Goal: Task Accomplishment & Management: Complete application form

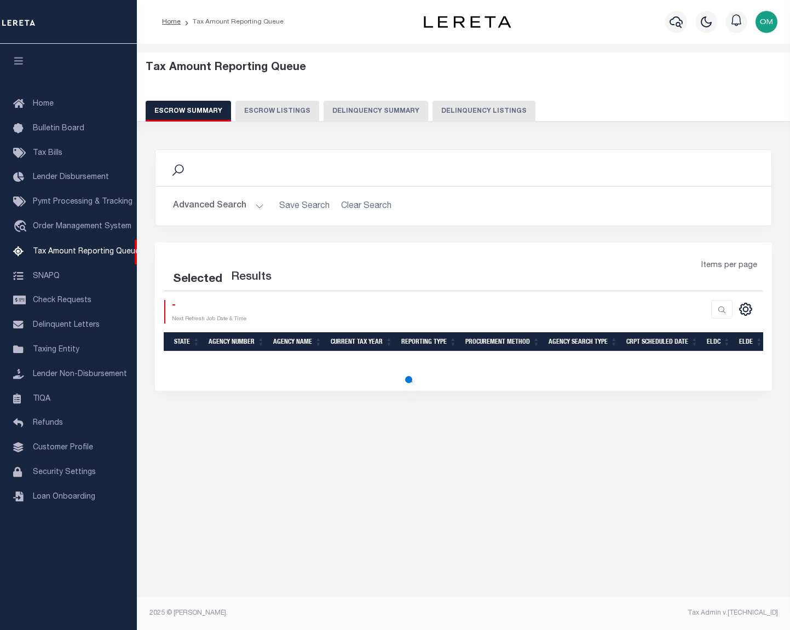
select select "100"
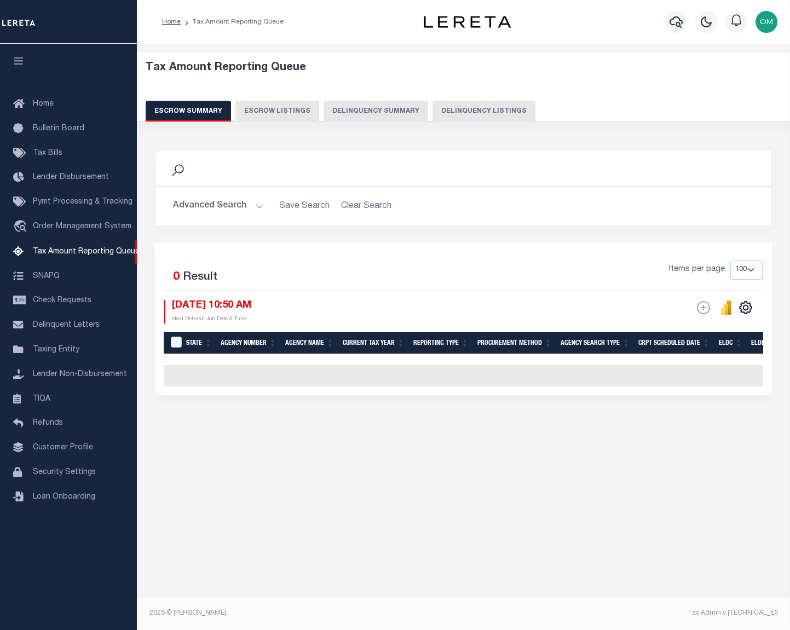
click at [417, 477] on div "Tax Amount Reporting Queue Escrow Summary Escrow Listings" at bounding box center [463, 269] width 653 height 450
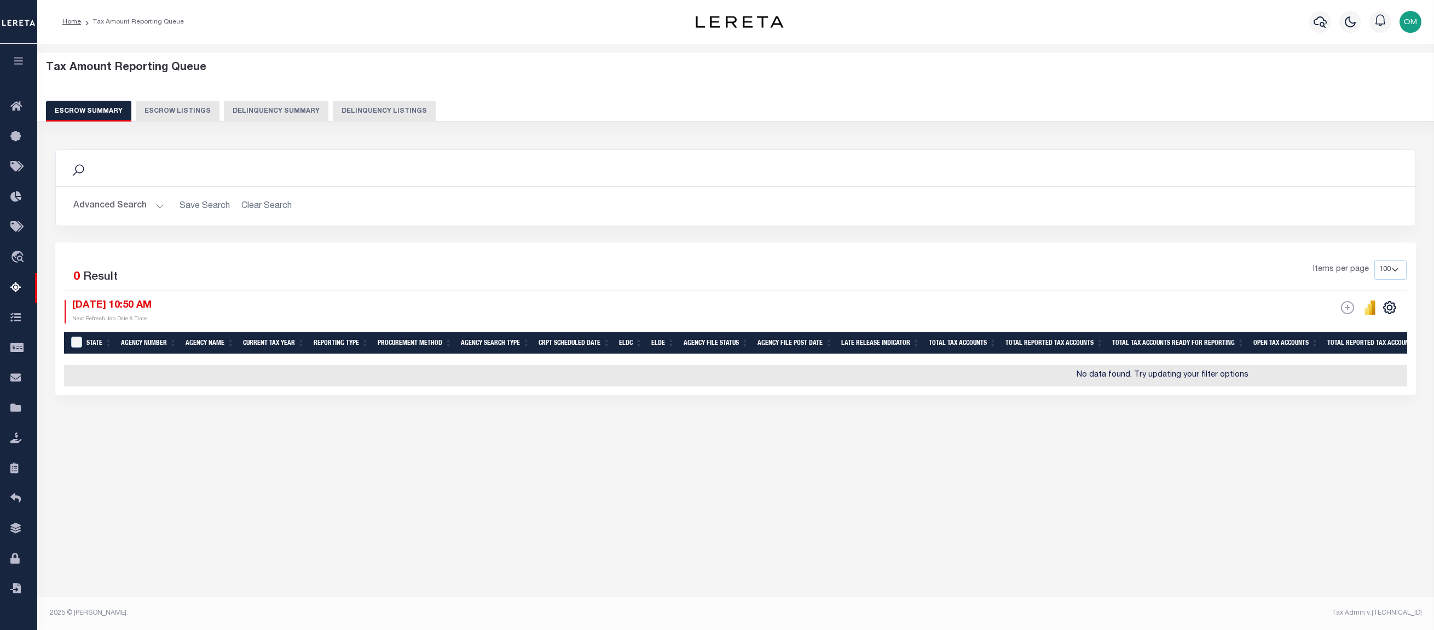
click at [18, 57] on icon "button" at bounding box center [19, 61] width 13 height 10
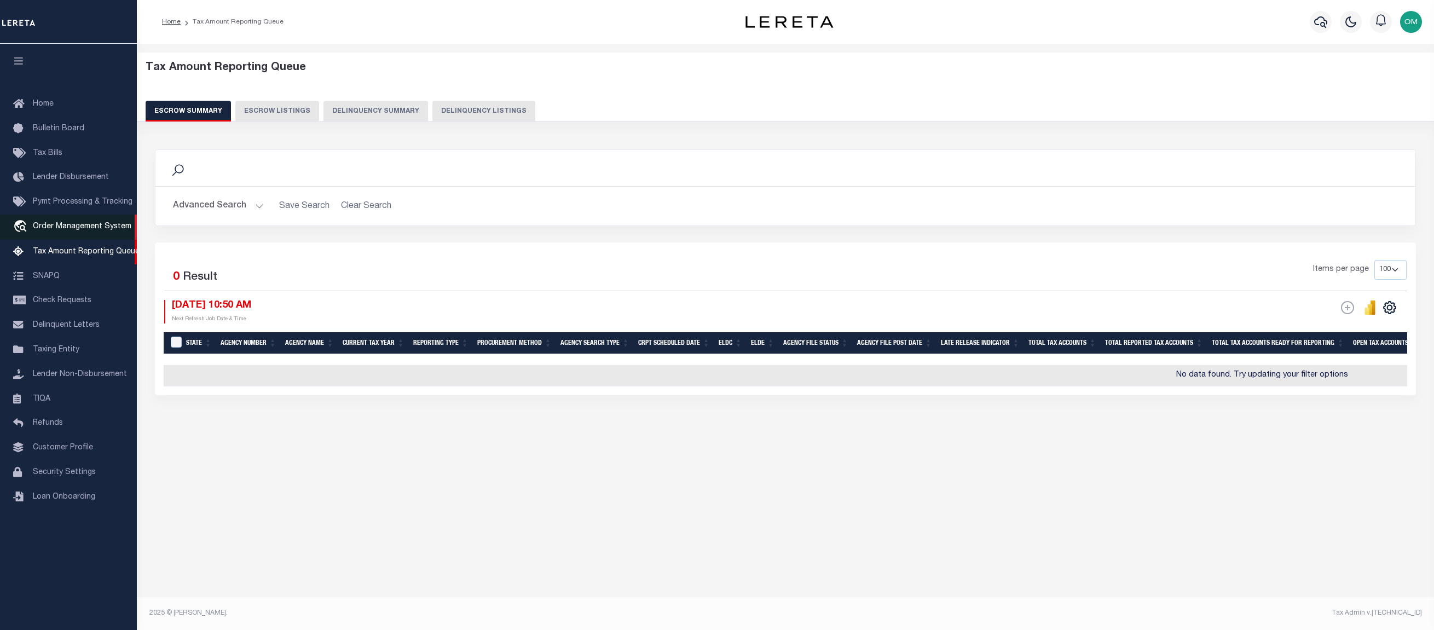
click at [97, 229] on span "Order Management System" at bounding box center [82, 227] width 99 height 8
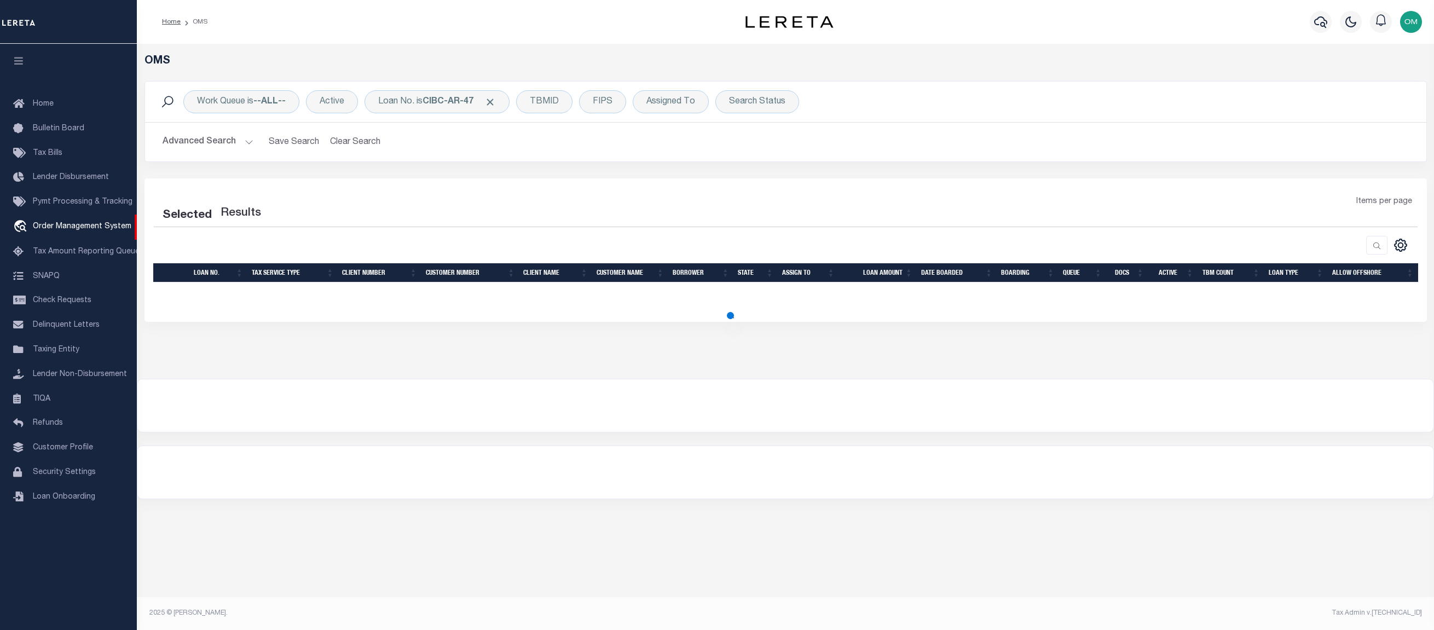
select select "200"
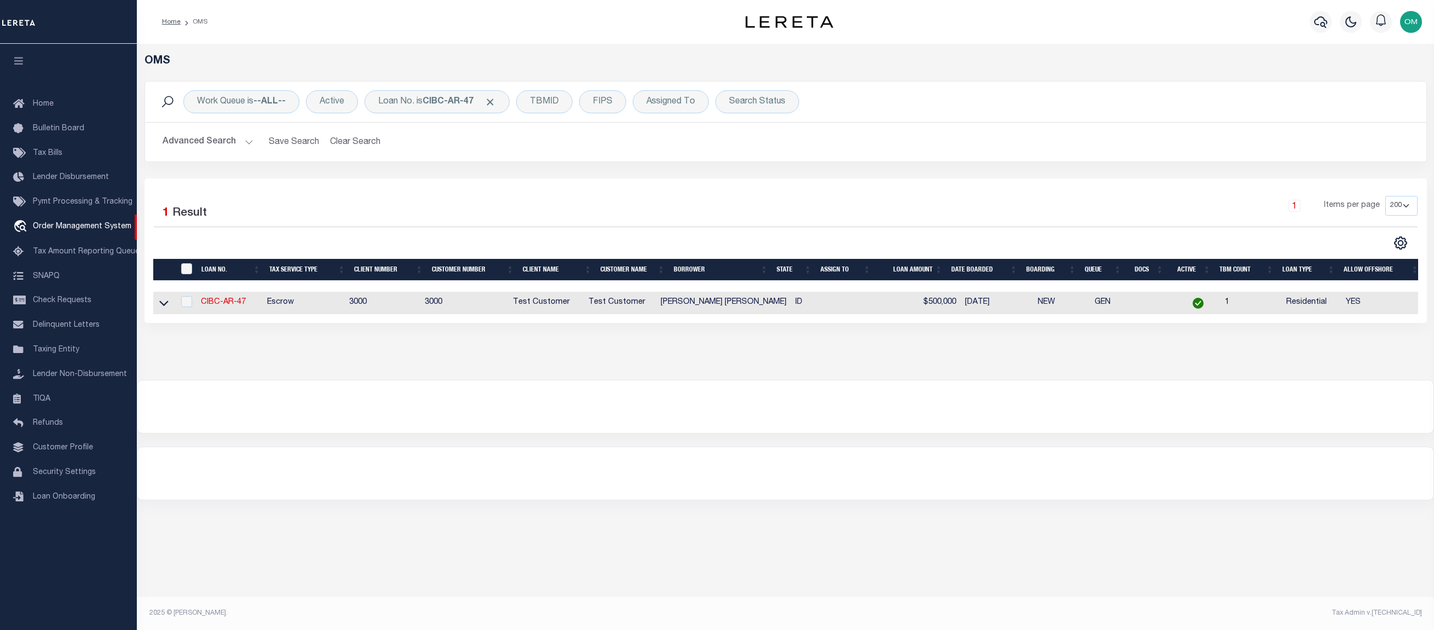
click at [238, 297] on td "CIBC-AR-47" at bounding box center [230, 303] width 66 height 22
checkbox input "true"
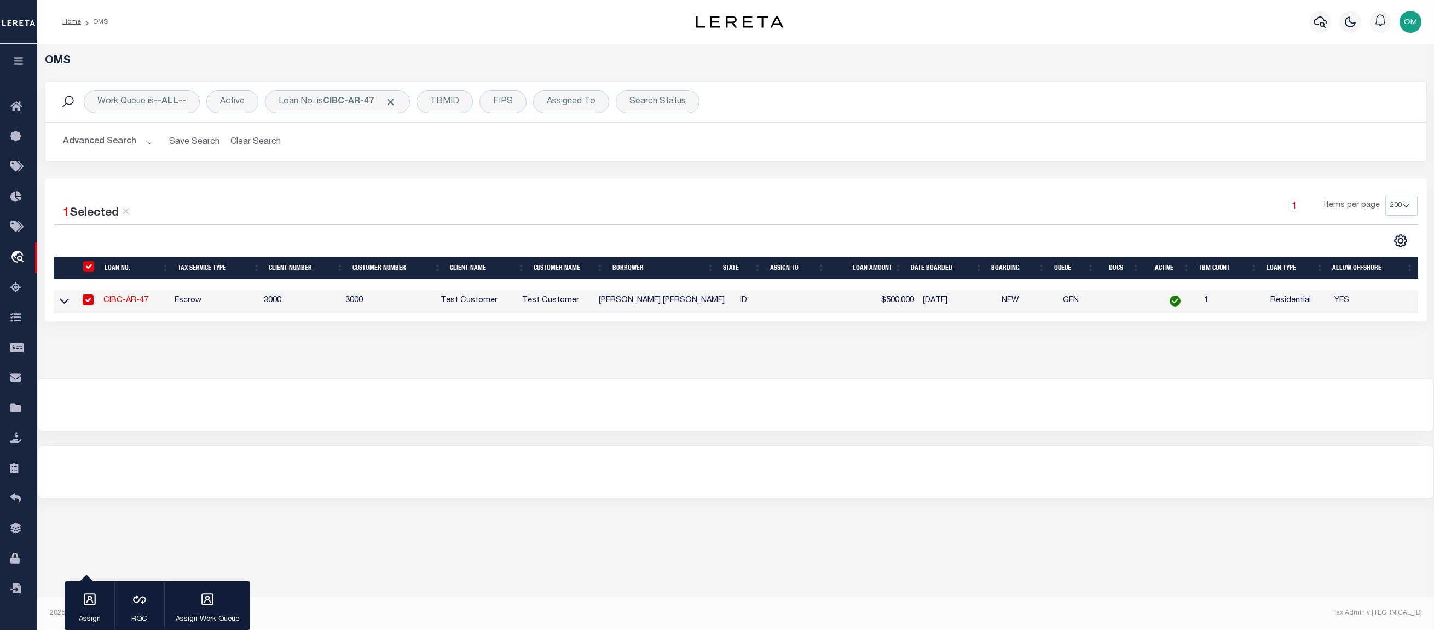
click at [232, 302] on td "Escrow" at bounding box center [214, 301] width 89 height 22
checkbox input "false"
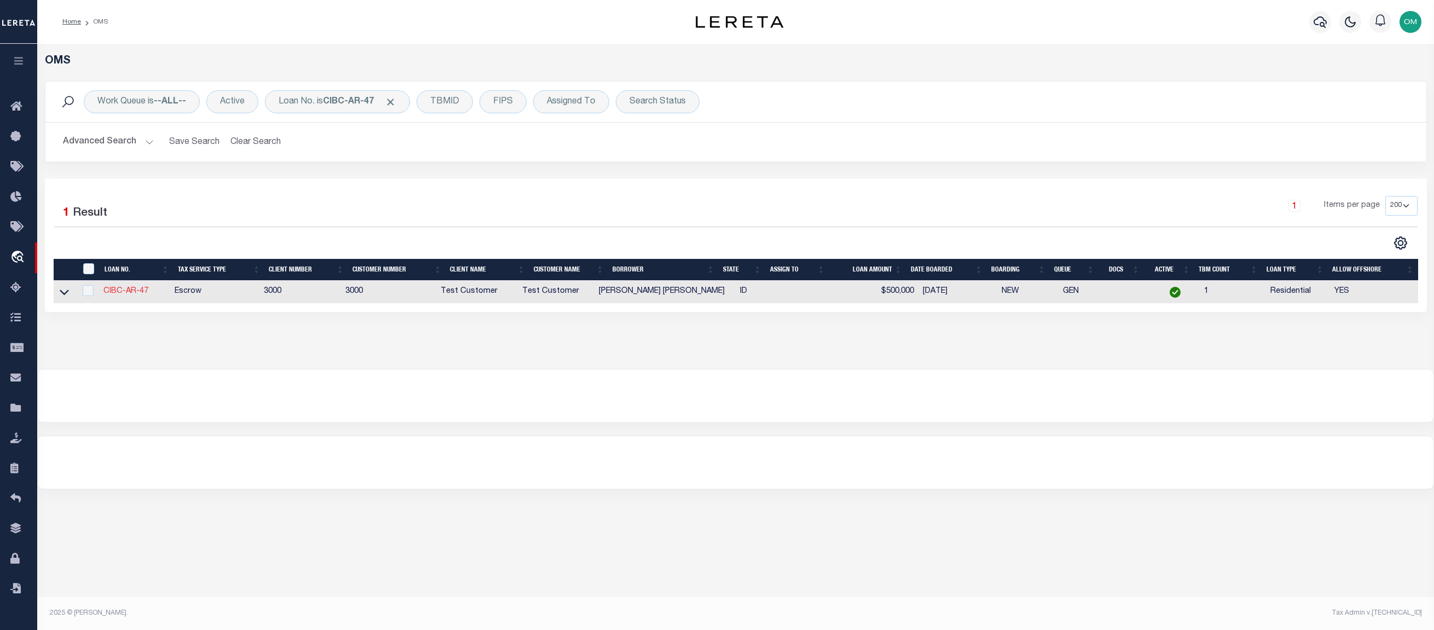
click at [113, 295] on link "CIBC-AR-47" at bounding box center [125, 291] width 45 height 8
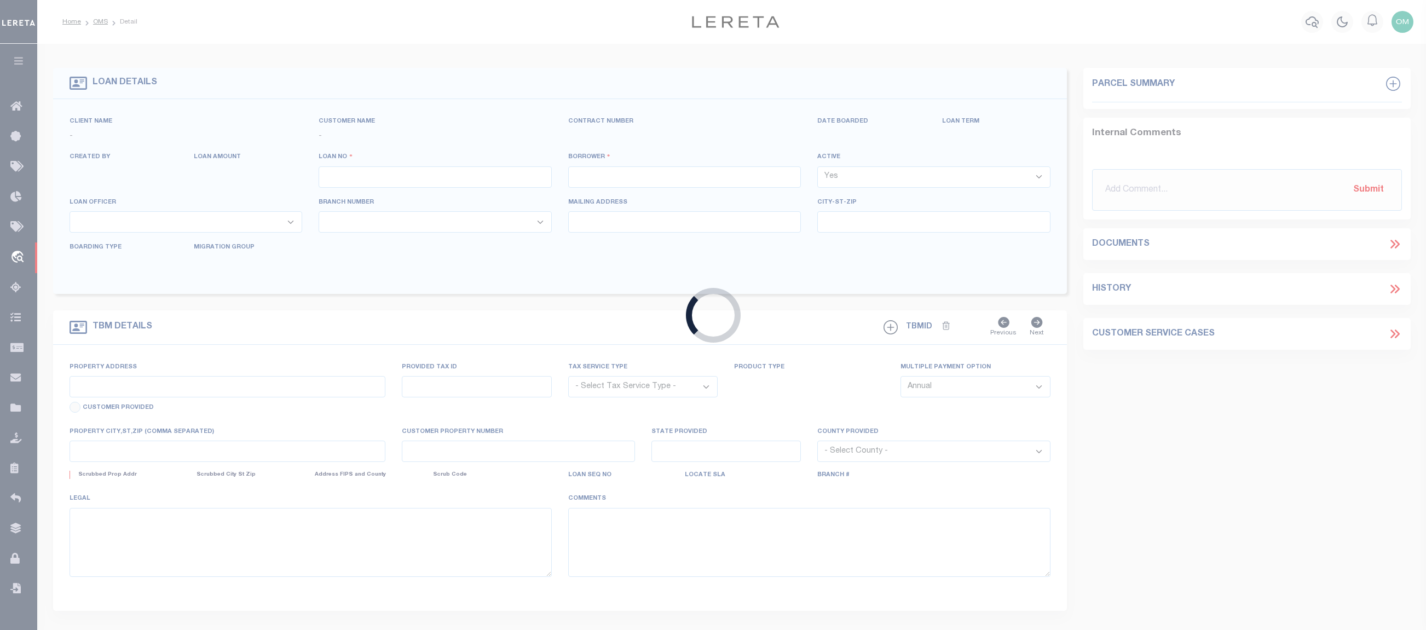
type input "CIBC-AR-47"
type input "Omar S Mohammed"
select select
type input "06/03/2025"
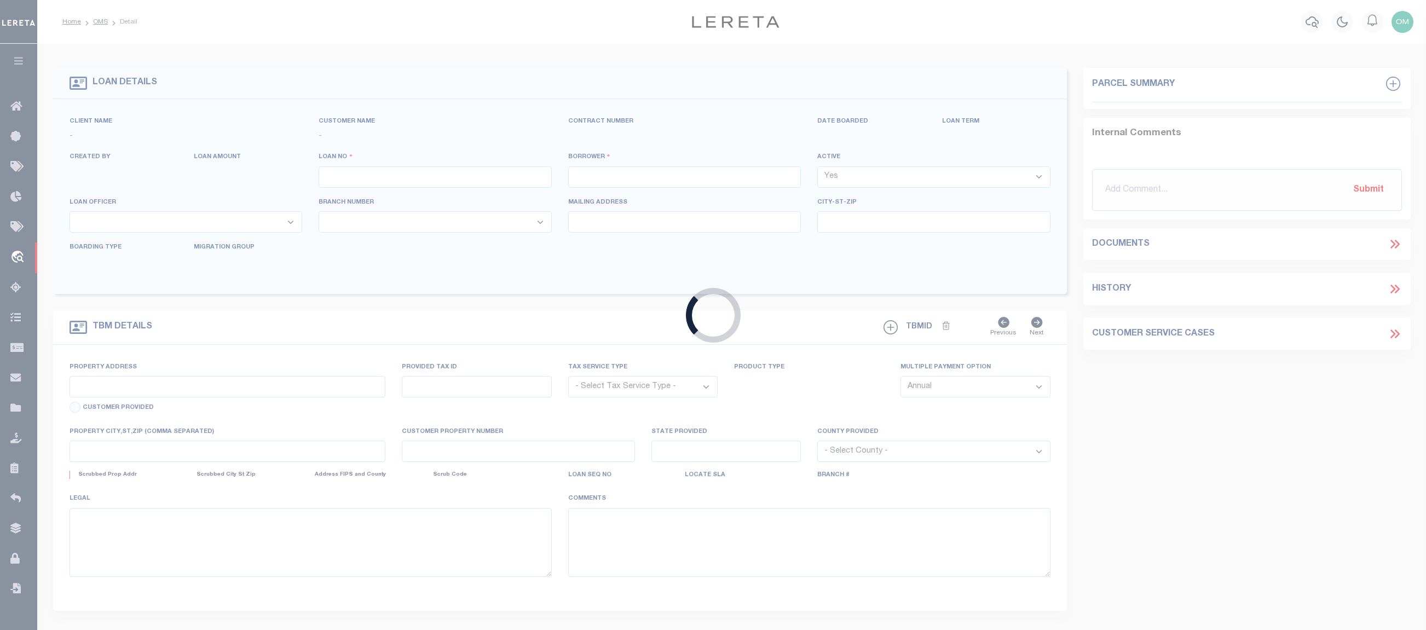
select select "200"
select select "10"
select select "Escrow"
select select "127536"
select select "25316"
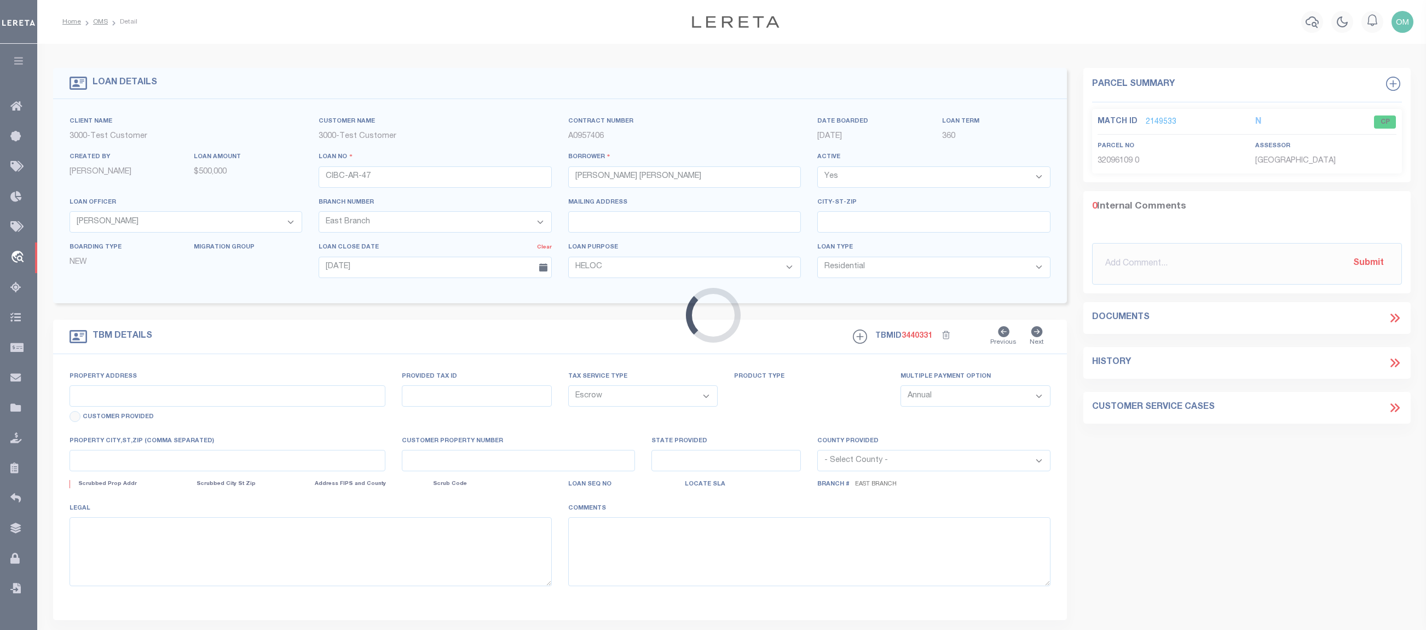
type input "[STREET_ADDRESS][PERSON_NAME]"
type input "1111"
select select
type input "NAMPA ID 83686-5795"
type input "11145"
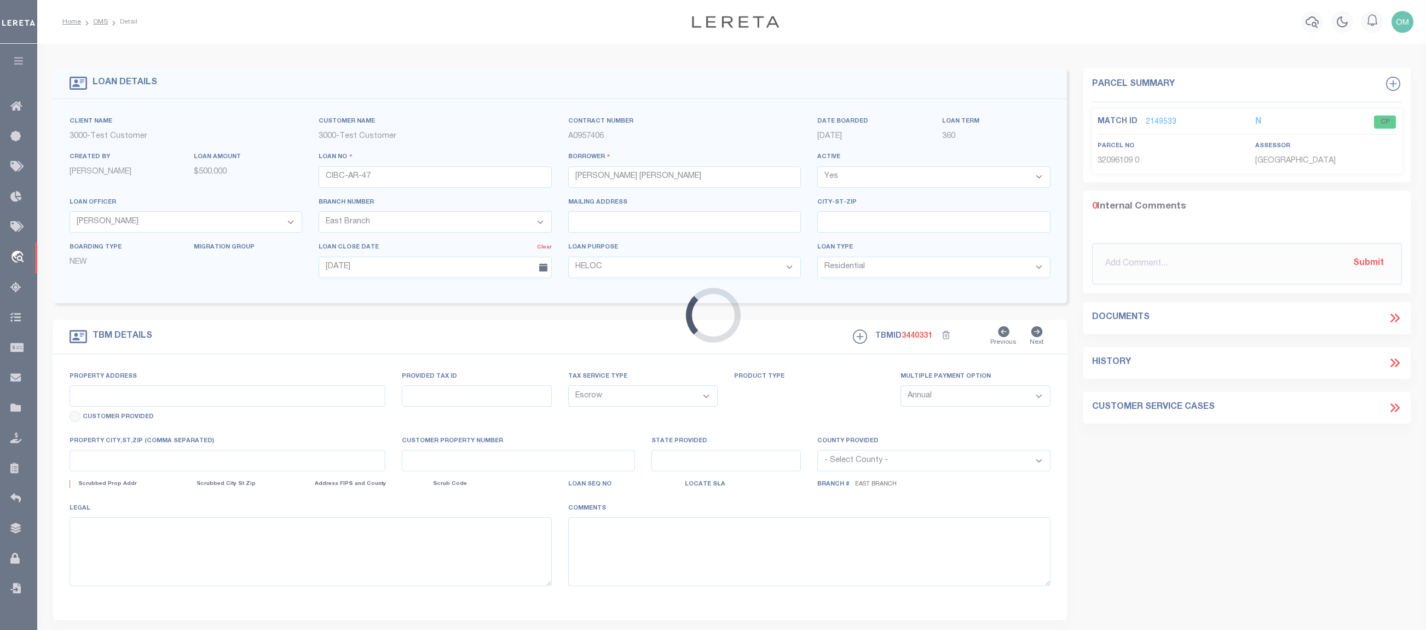
type input "ID"
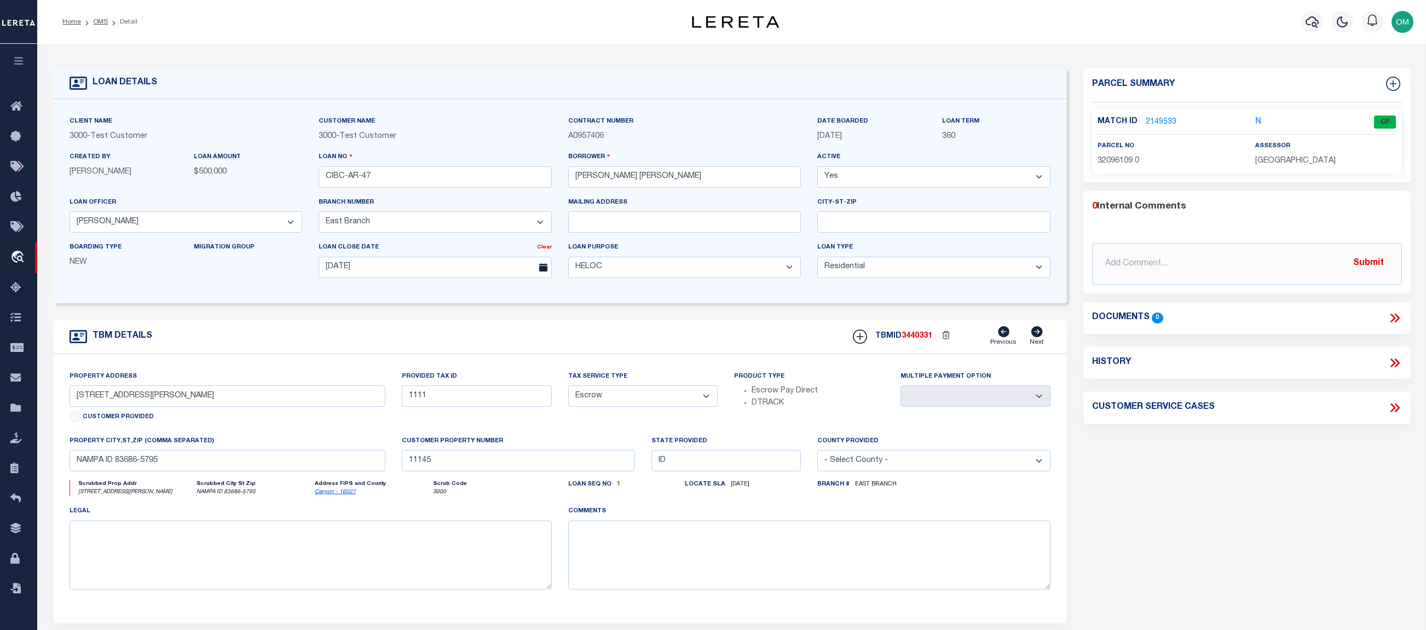
click at [1163, 118] on link "2149533" at bounding box center [1161, 122] width 31 height 11
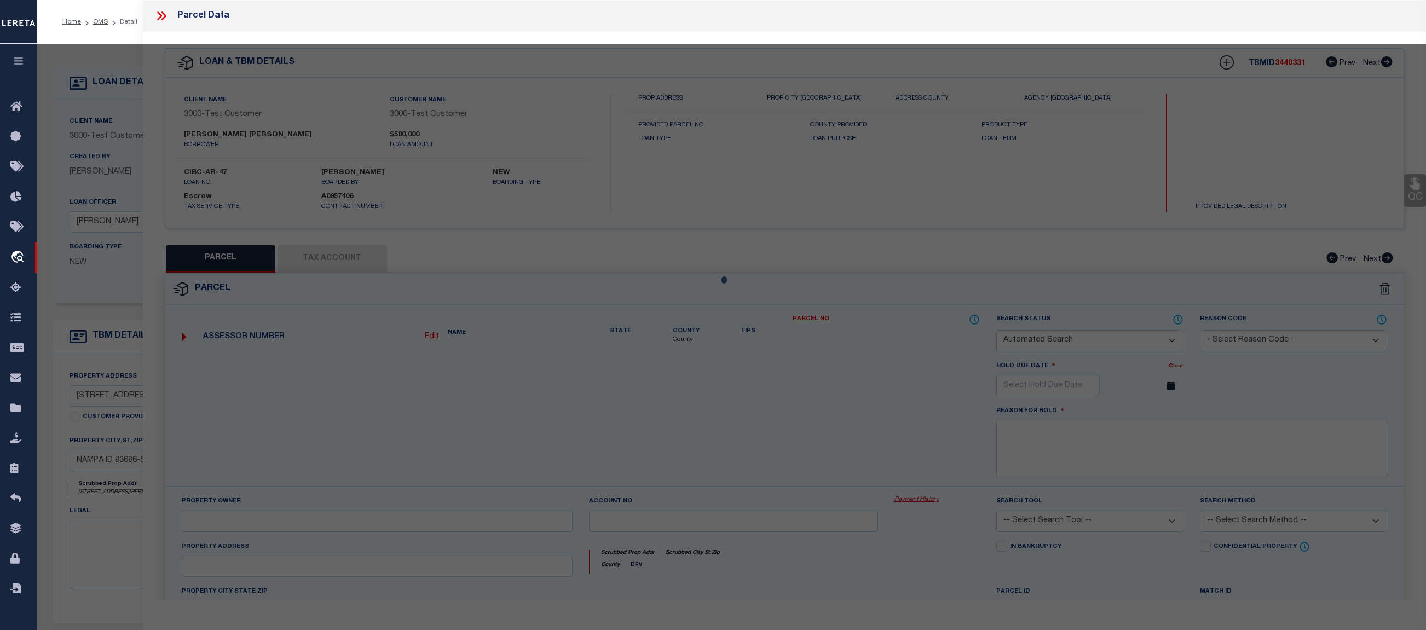
checkbox input "false"
select select "CP"
select select "ACT"
type input "LOPEZ,JOHN ANTHONY"
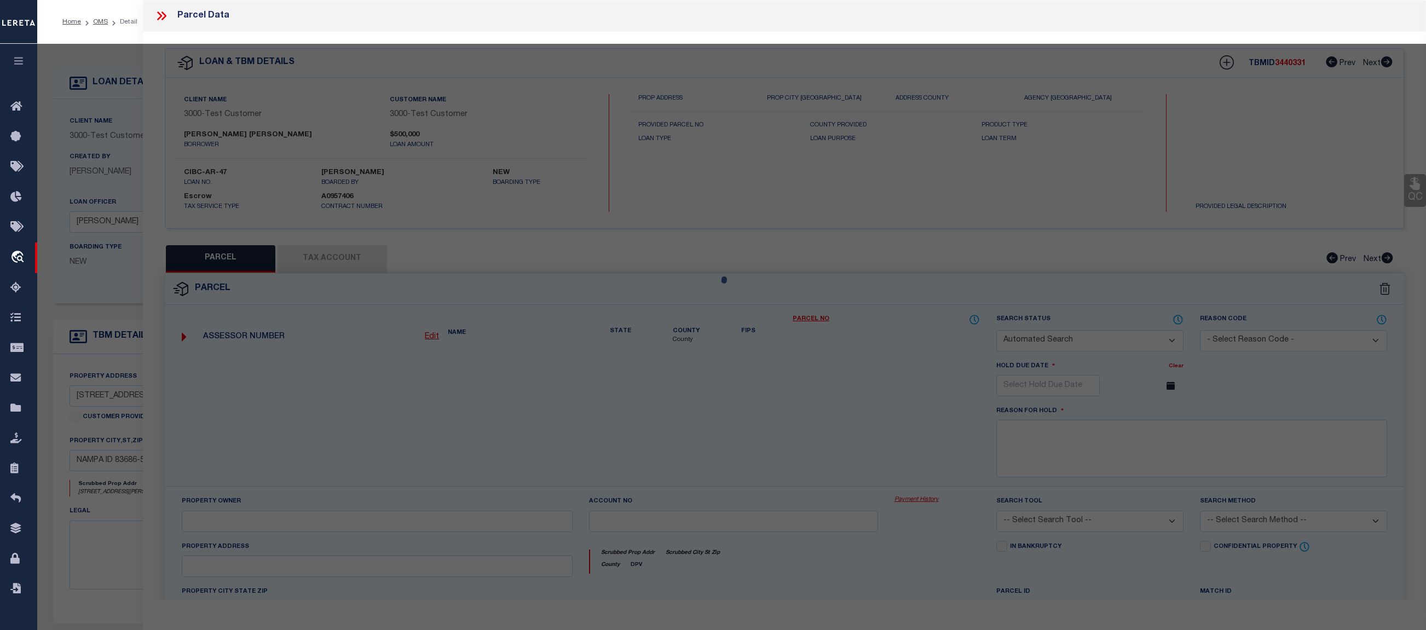
select select "ATL"
select select "ADD"
type input "[STREET_ADDRESS][PERSON_NAME]"
type input "NAMPA, ID 83686"
type textarea "32-3N-2W [PERSON_NAME] POINTE NO 1 LT 10 BLK 1"
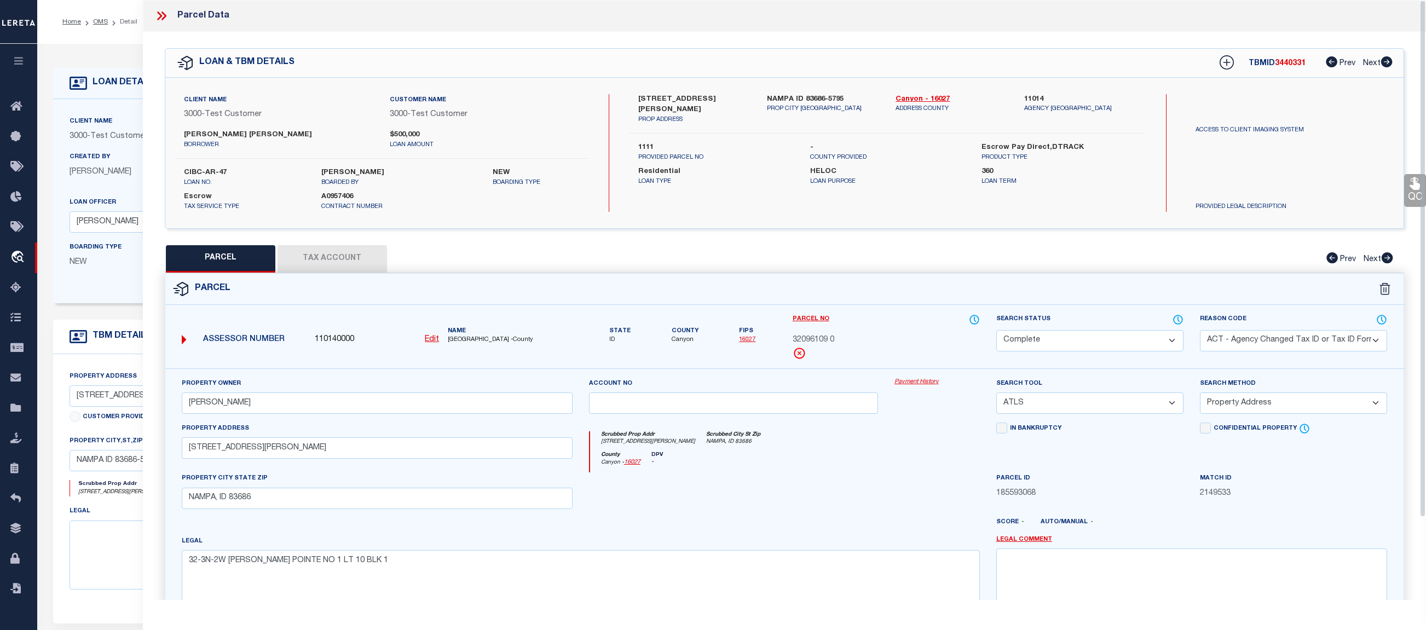
click at [907, 382] on link "Payment History" at bounding box center [936, 382] width 85 height 9
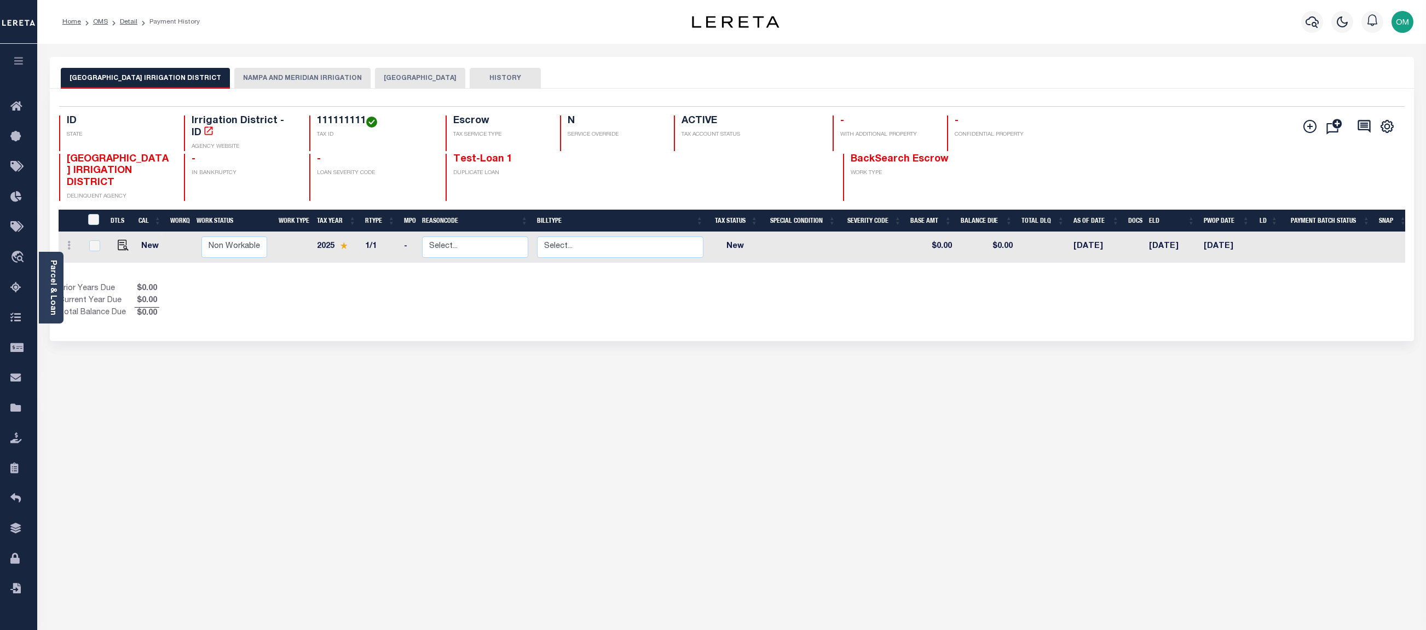
click at [255, 72] on button "NAMPA AND MERIDIAN IRRIGATION" at bounding box center [302, 78] width 136 height 21
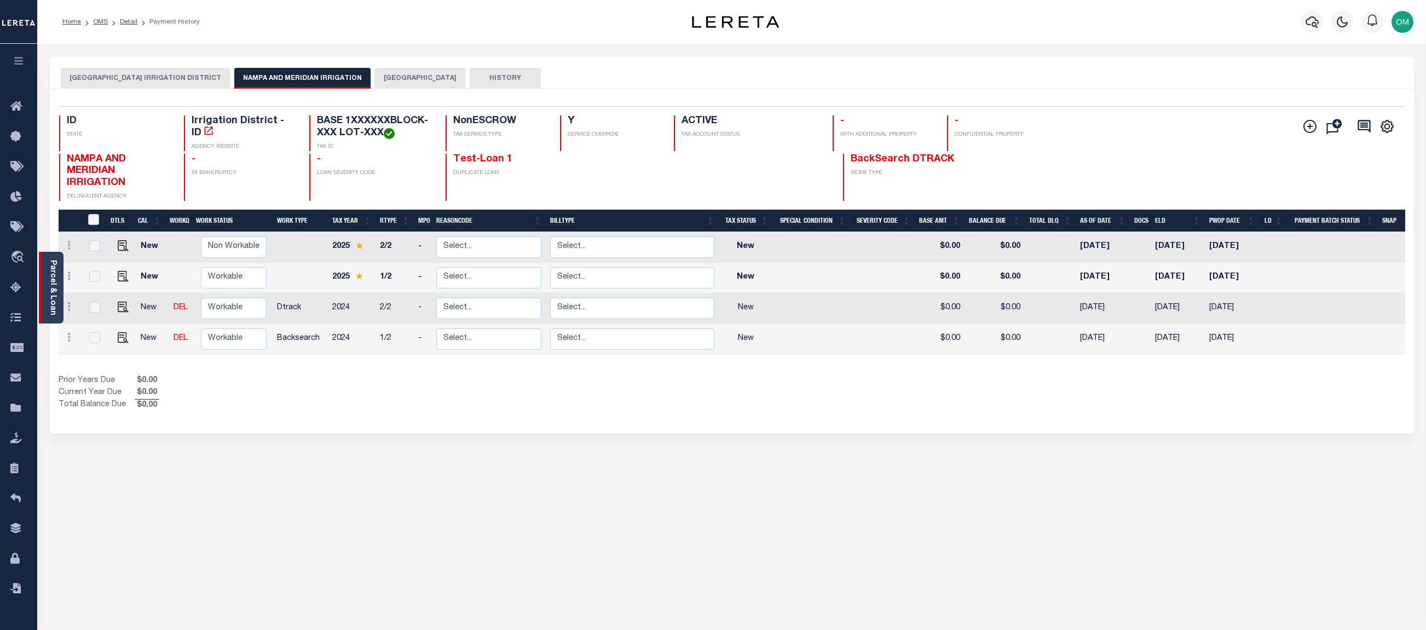
click at [60, 278] on div "Parcel & Loan" at bounding box center [51, 288] width 25 height 72
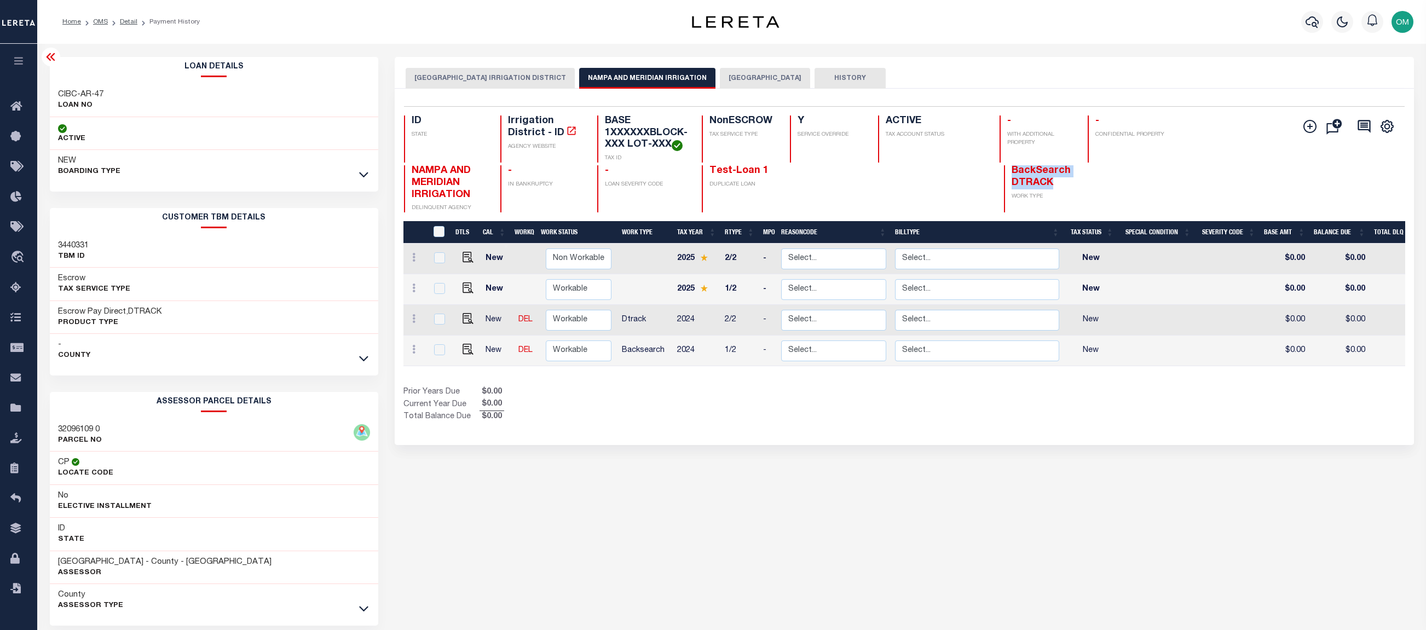
drag, startPoint x: 1014, startPoint y: 171, endPoint x: 1054, endPoint y: 186, distance: 42.8
click at [1054, 186] on h4 "BackSearch DTRACK" at bounding box center [1050, 177] width 76 height 24
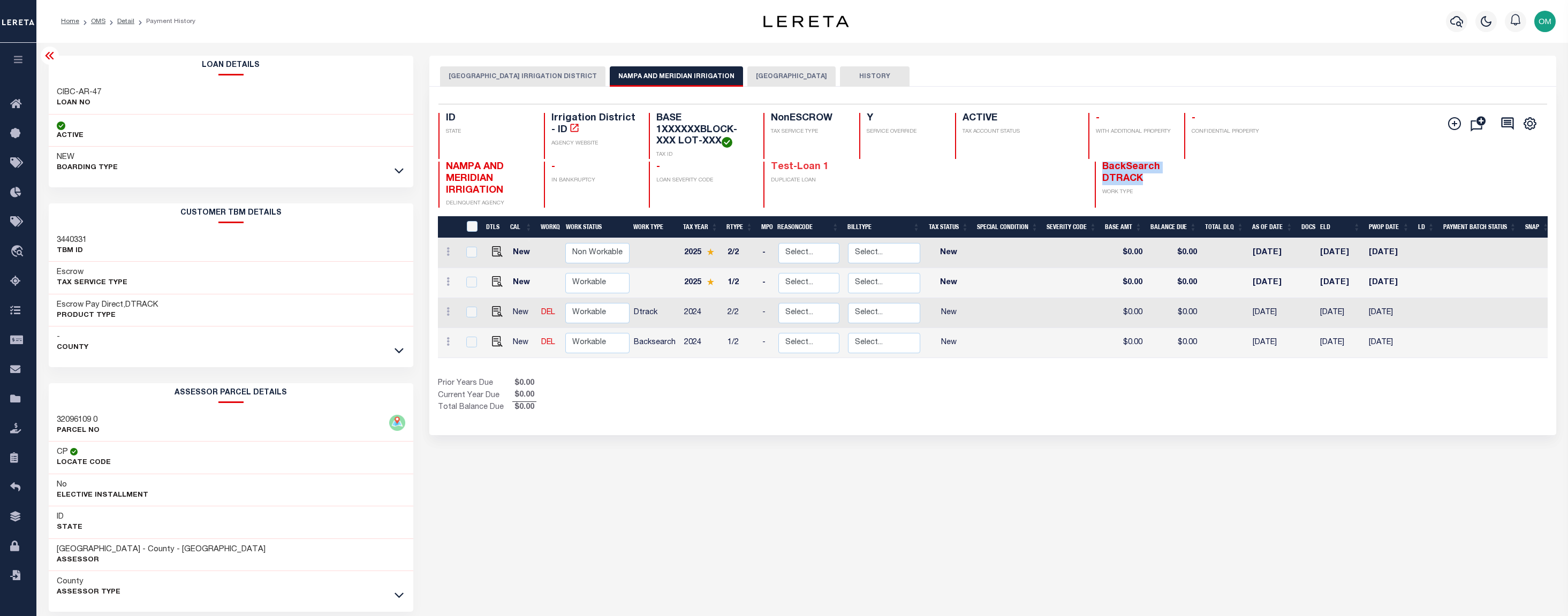
click at [800, 166] on link "Test-Loan 1" at bounding box center [799, 167] width 58 height 10
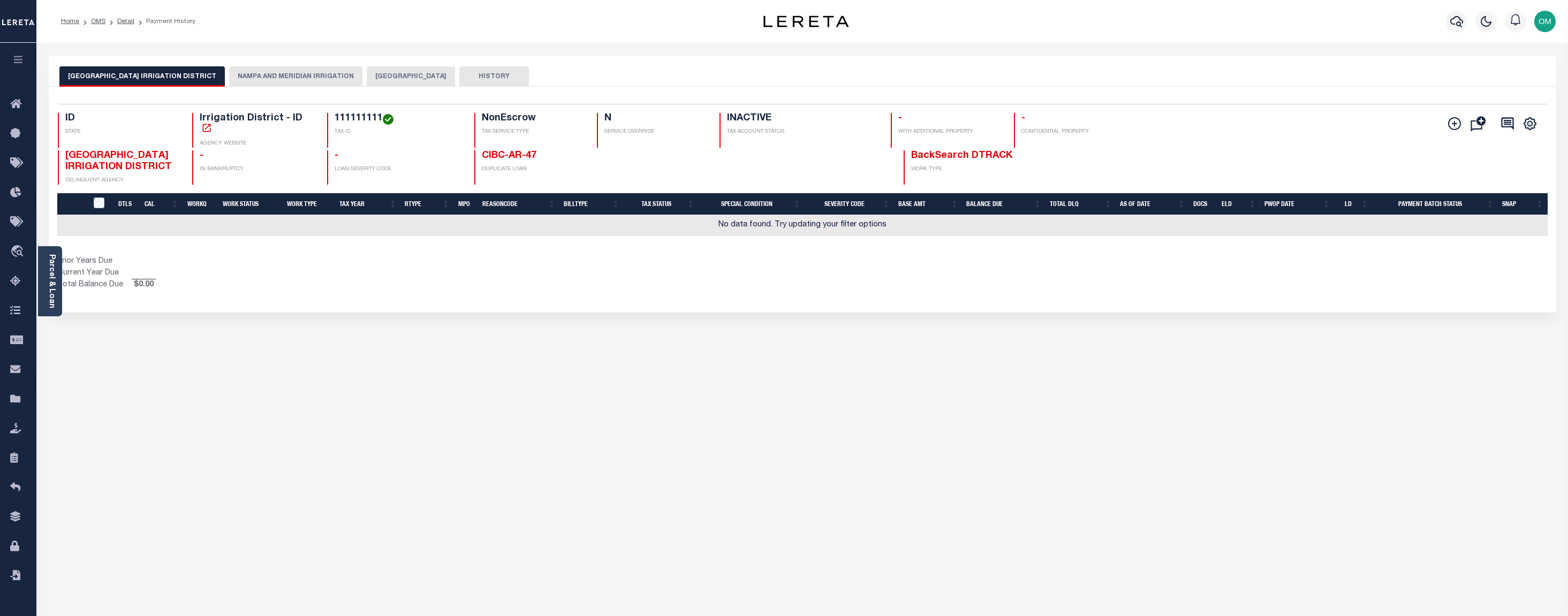
click at [268, 64] on div "[GEOGRAPHIC_DATA] IRRIGATION DISTRICT [GEOGRAPHIC_DATA] AND MERIDIAN IRRIGATION…" at bounding box center [802, 71] width 1507 height 31
click at [264, 70] on button "NAMPA AND MERIDIAN IRRIGATION" at bounding box center [295, 76] width 133 height 21
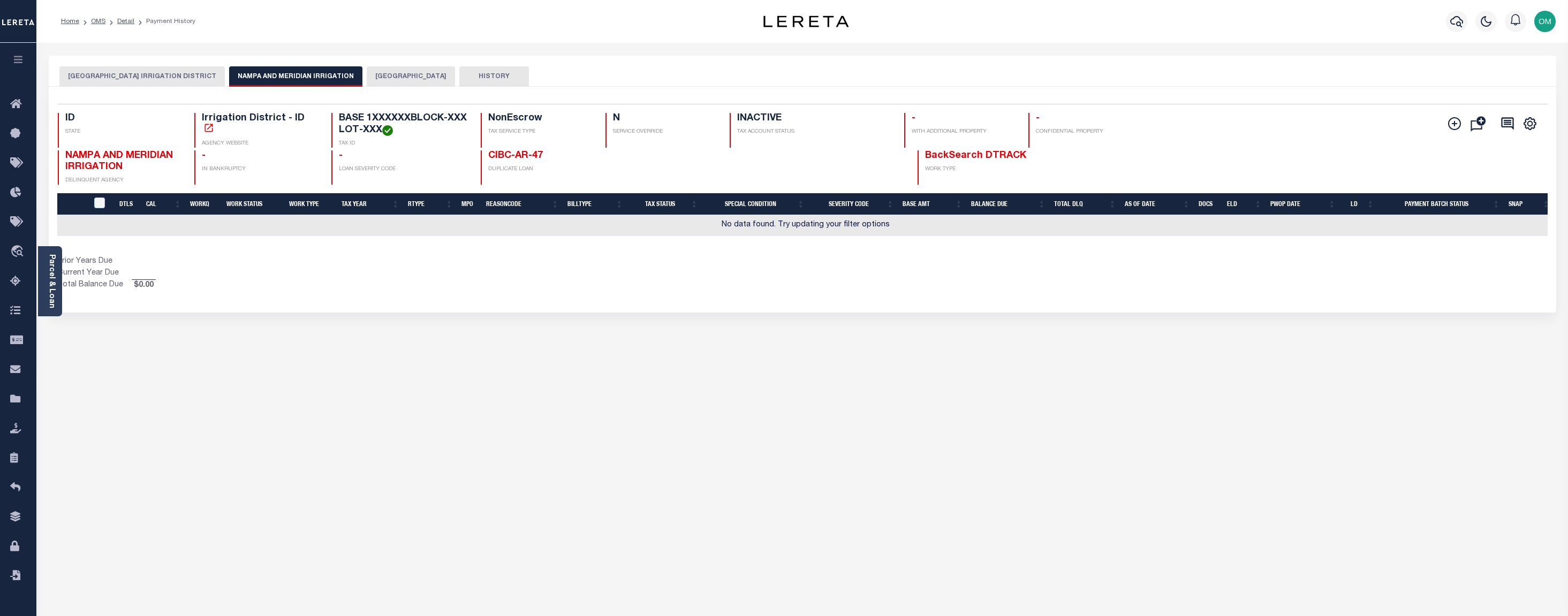
click at [138, 72] on button "[GEOGRAPHIC_DATA] IRRIGATION DISTRICT" at bounding box center [142, 76] width 165 height 21
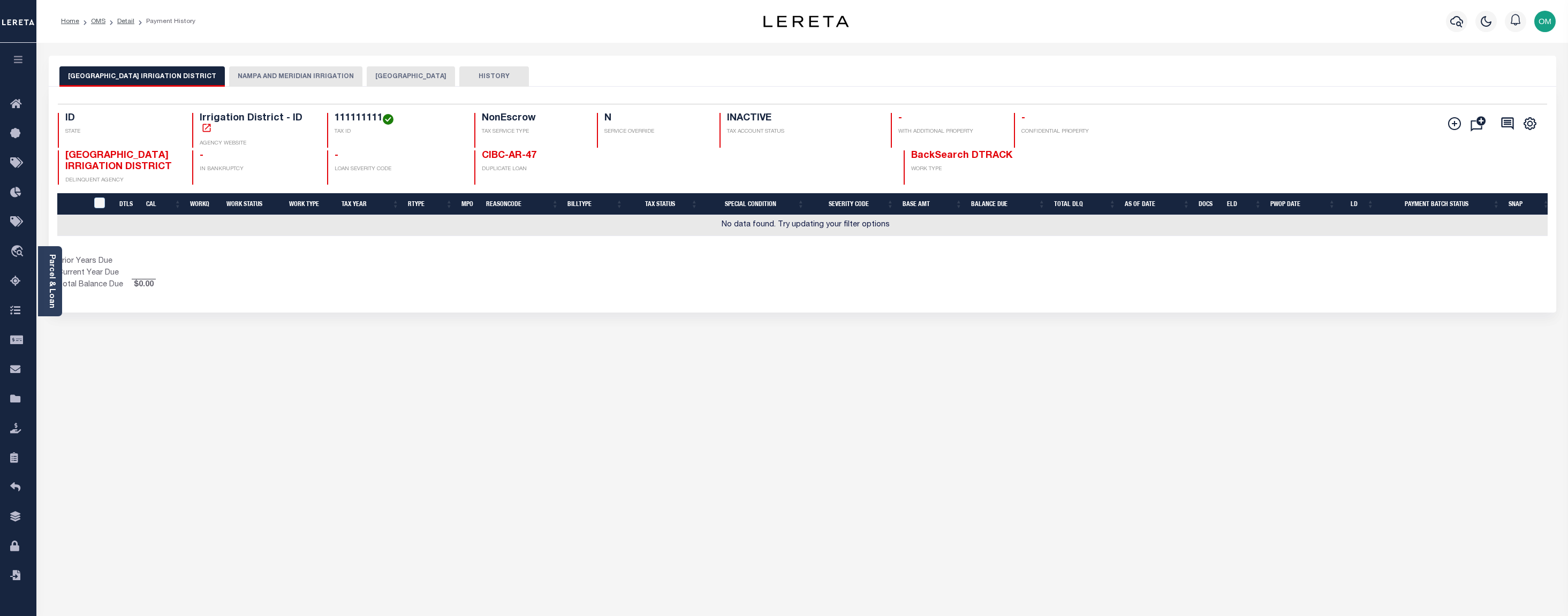
click at [367, 71] on button "[GEOGRAPHIC_DATA]" at bounding box center [411, 76] width 88 height 21
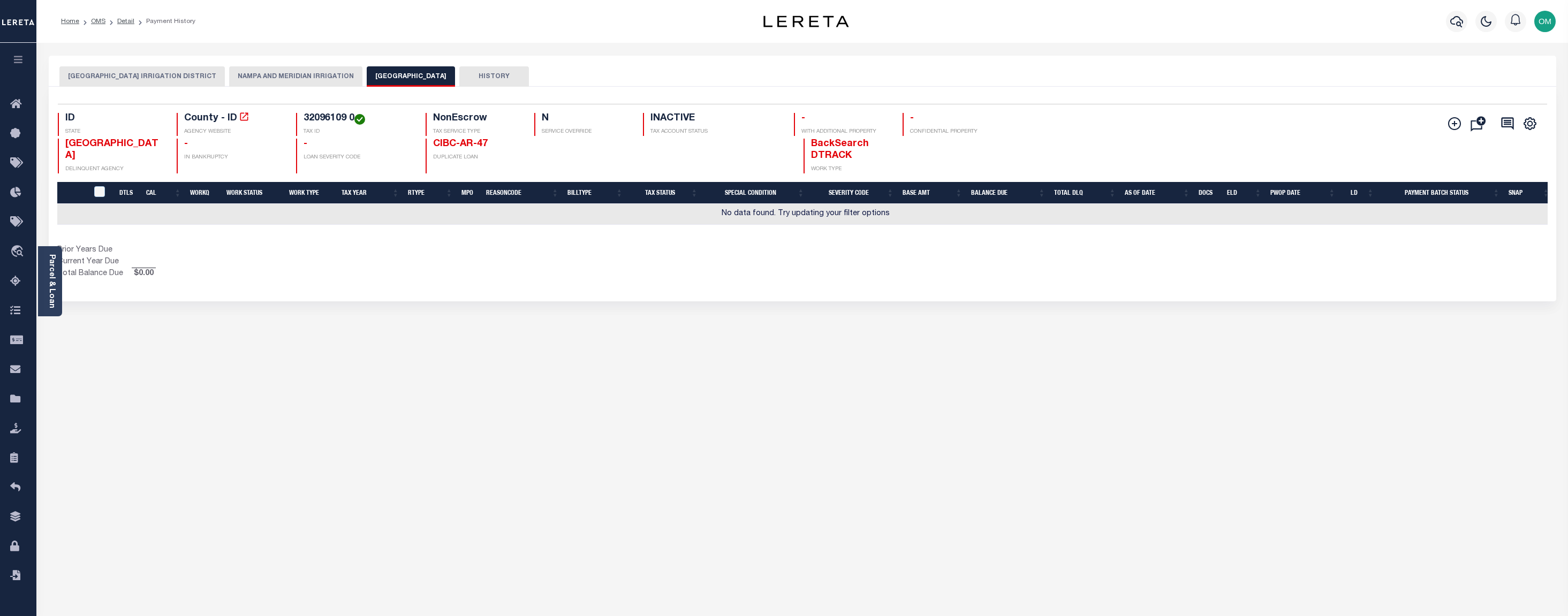
click at [249, 74] on button "NAMPA AND MERIDIAN IRRIGATION" at bounding box center [295, 76] width 133 height 21
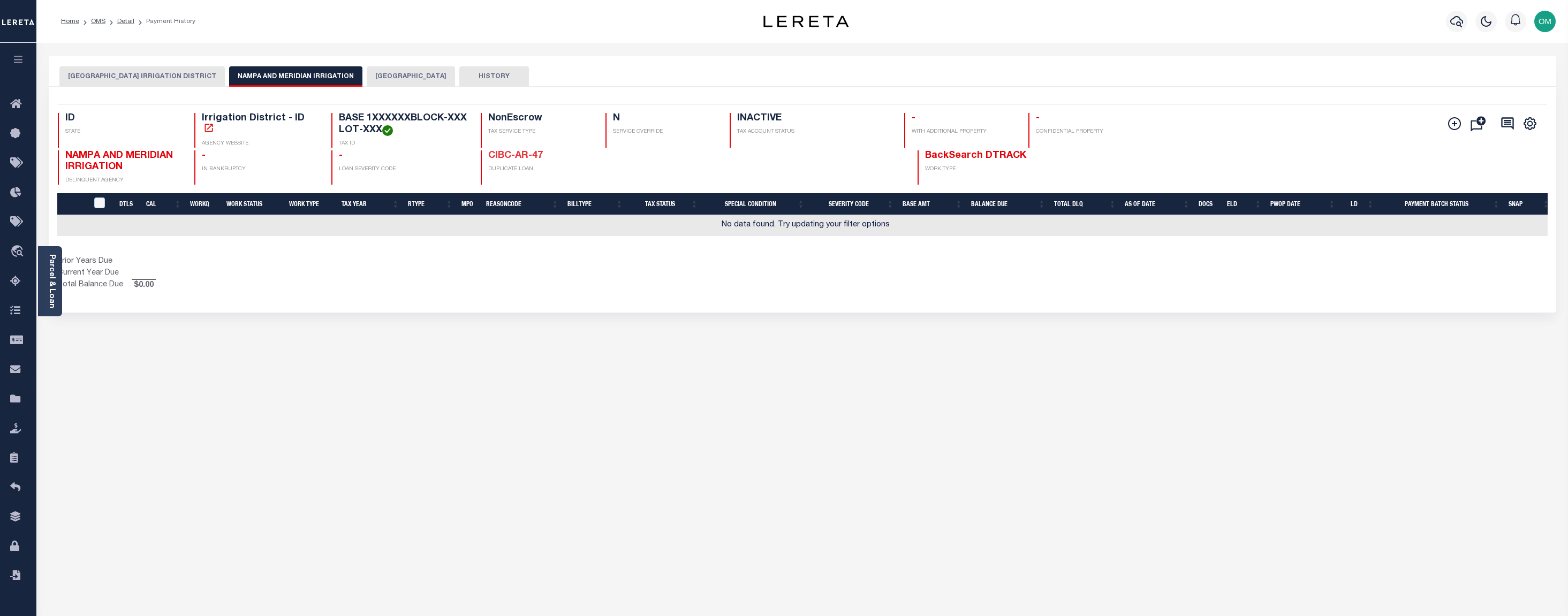
click at [513, 156] on link "CIBC-AR-47" at bounding box center [515, 155] width 55 height 10
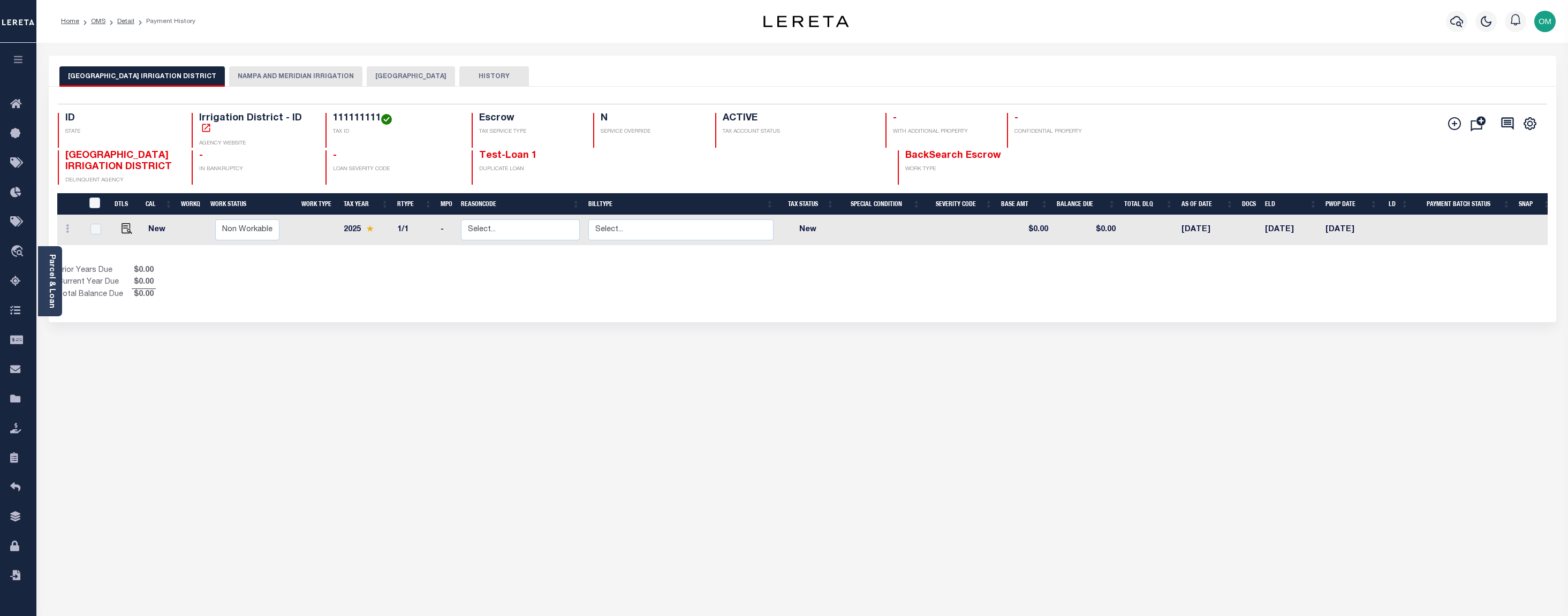
click at [250, 78] on button "NAMPA AND MERIDIAN IRRIGATION" at bounding box center [295, 76] width 133 height 21
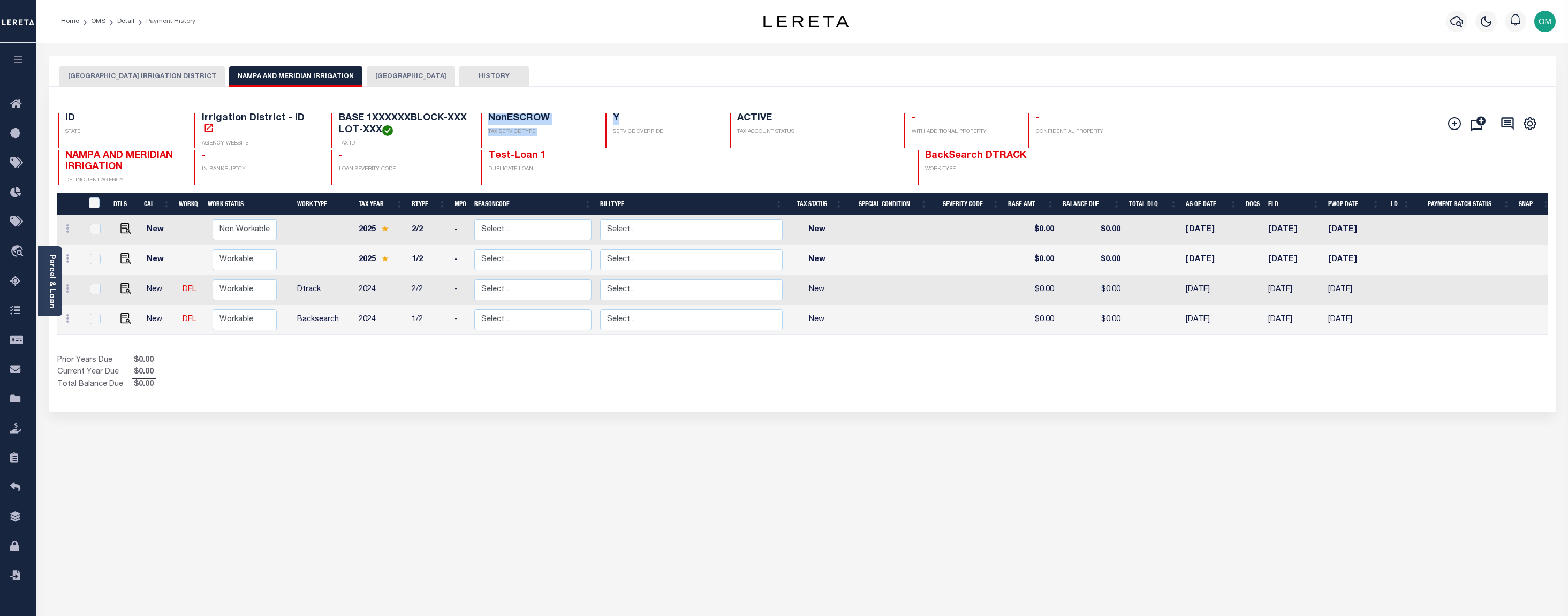
drag, startPoint x: 479, startPoint y: 118, endPoint x: 647, endPoint y: 110, distance: 168.2
click at [647, 110] on div "Selected 4 Results 1 Items per page 25 50 100 ID STATE Irrigation District - ID…" at bounding box center [802, 144] width 1506 height 81
click at [521, 156] on link "Test-Loan 1" at bounding box center [516, 155] width 58 height 10
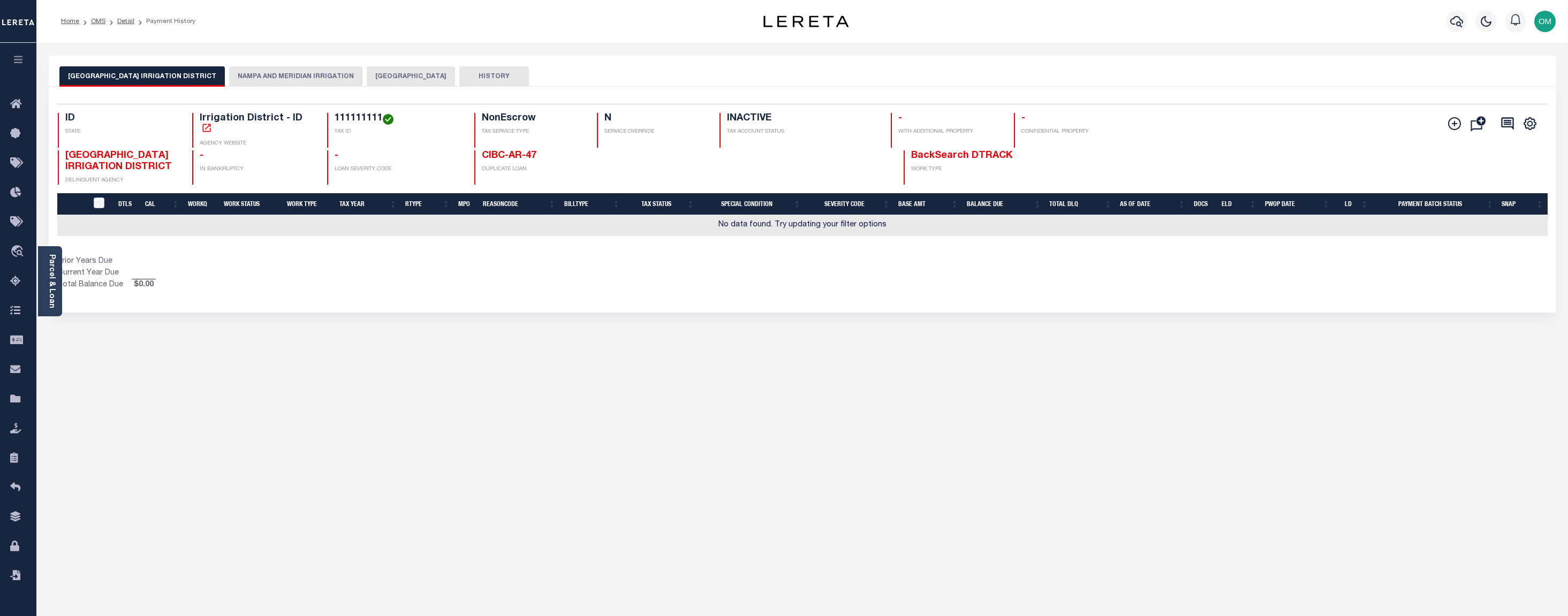
click at [229, 76] on button "NAMPA AND MERIDIAN IRRIGATION" at bounding box center [295, 76] width 133 height 21
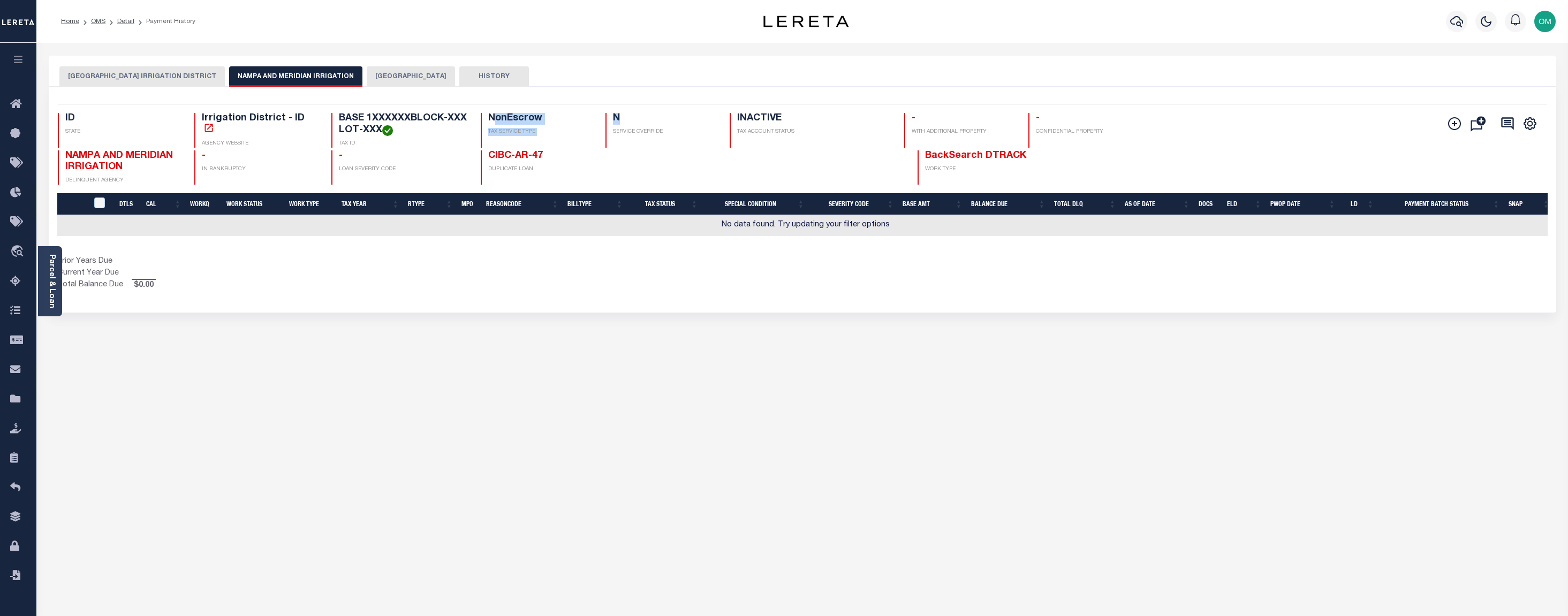
drag, startPoint x: 641, startPoint y: 119, endPoint x: 495, endPoint y: 118, distance: 146.0
click at [495, 118] on div "ID STATE Irrigation District - ID AGENCY WEBSITE BASE 1XXXXXXBLOCK-XXX LOT-XXX …" at bounding box center [678, 131] width 1241 height 35
click at [501, 157] on link "CIBC-AR-47" at bounding box center [515, 155] width 55 height 10
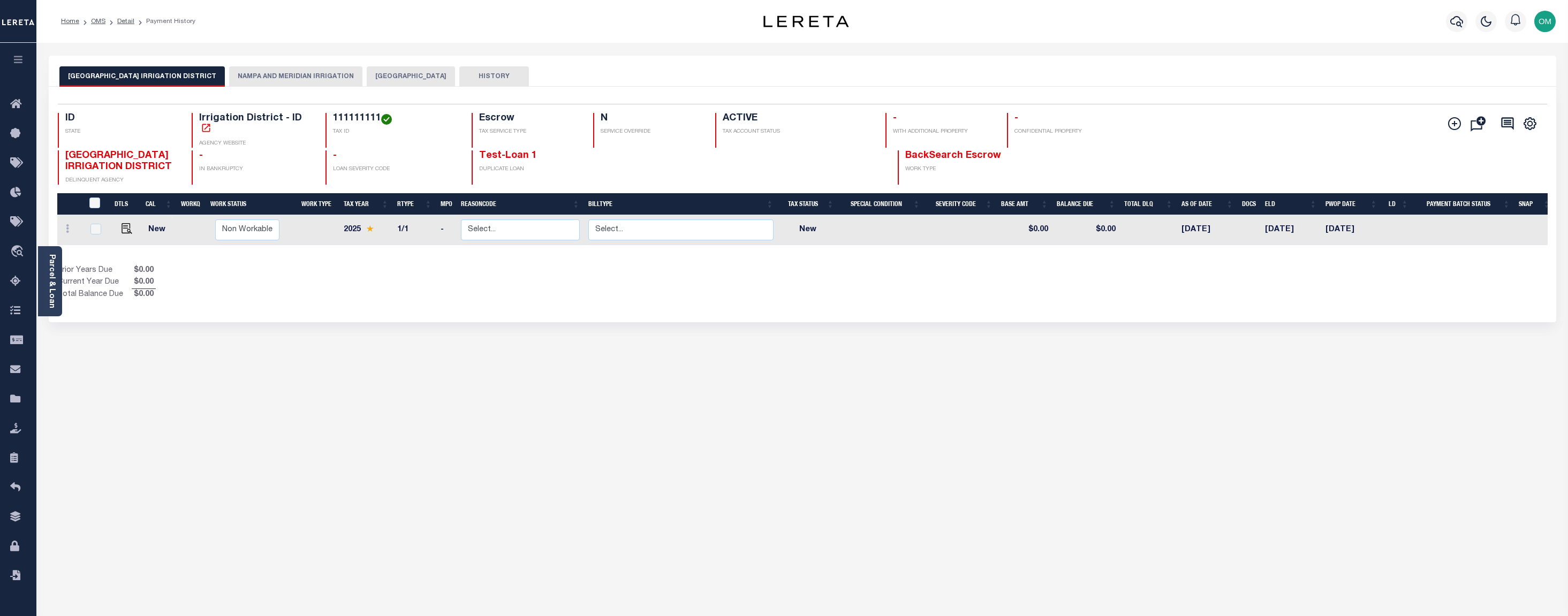
click at [261, 77] on button "NAMPA AND MERIDIAN IRRIGATION" at bounding box center [295, 76] width 133 height 21
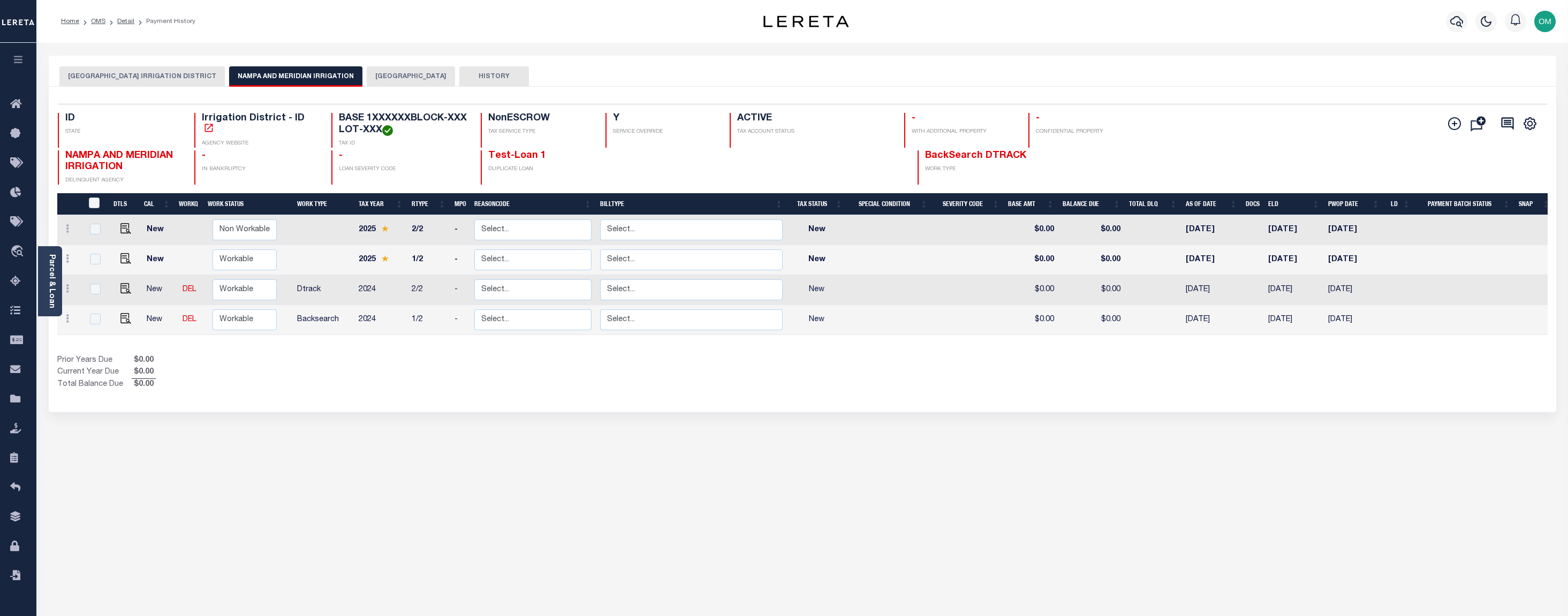
click at [115, 73] on button "[GEOGRAPHIC_DATA] IRRIGATION DISTRICT" at bounding box center [142, 76] width 165 height 21
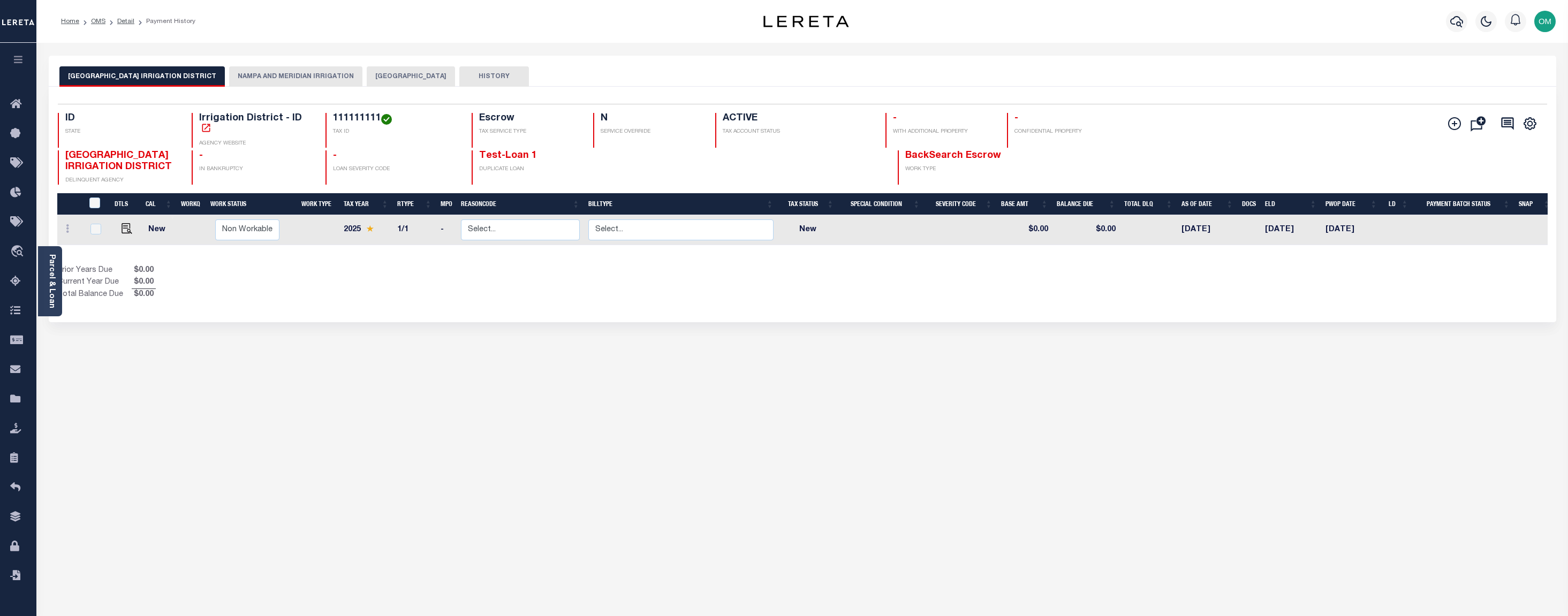
click at [269, 77] on button "NAMPA AND MERIDIAN IRRIGATION" at bounding box center [295, 76] width 133 height 21
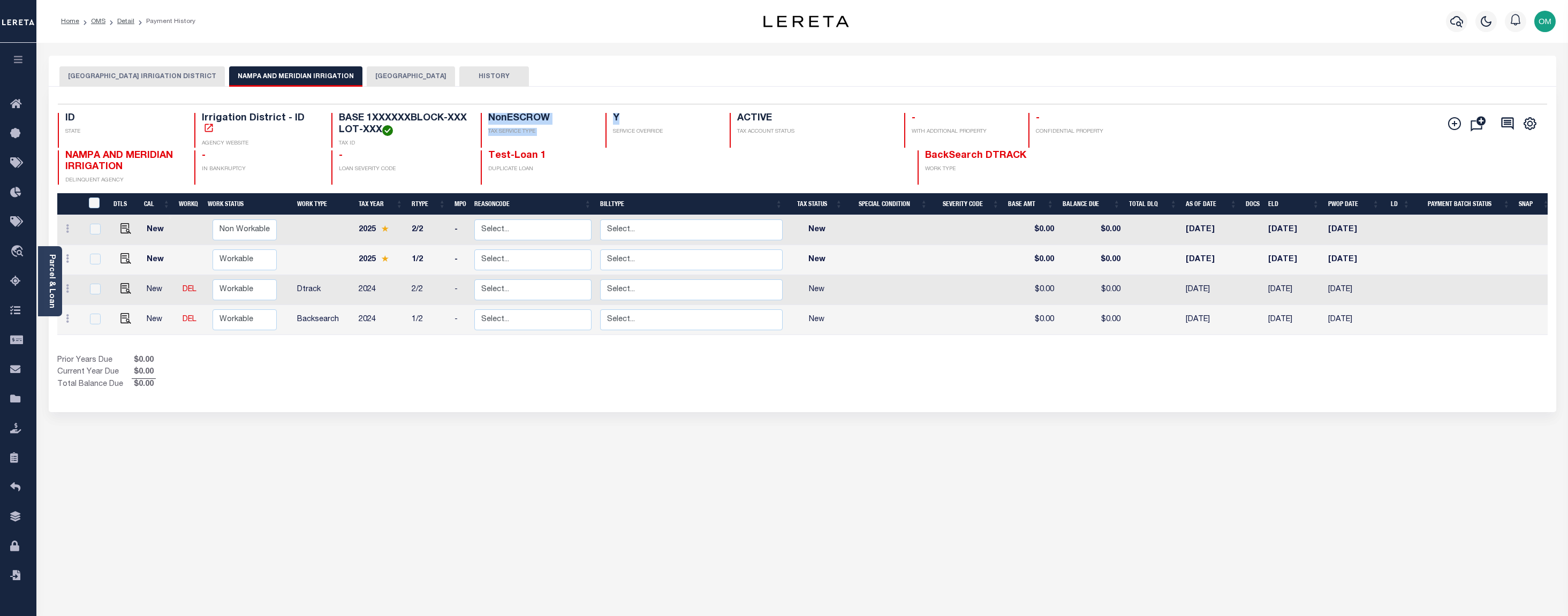
drag, startPoint x: 634, startPoint y: 118, endPoint x: 475, endPoint y: 120, distance: 159.0
click at [475, 120] on div "ID STATE Irrigation District - ID AGENCY WEBSITE BASE 1XXXXXXBLOCK-XXX LOT-XXX …" at bounding box center [678, 131] width 1241 height 35
click at [93, 21] on link "OMS" at bounding box center [98, 22] width 15 height 7
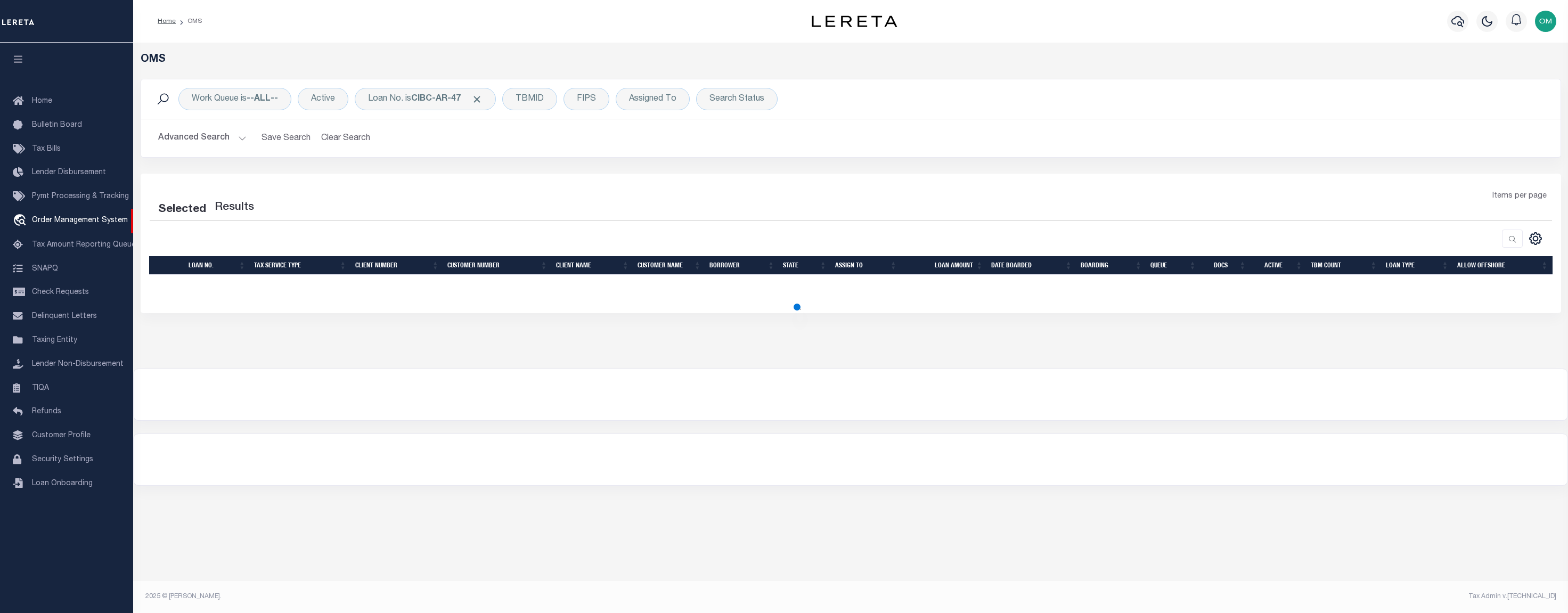
select select "200"
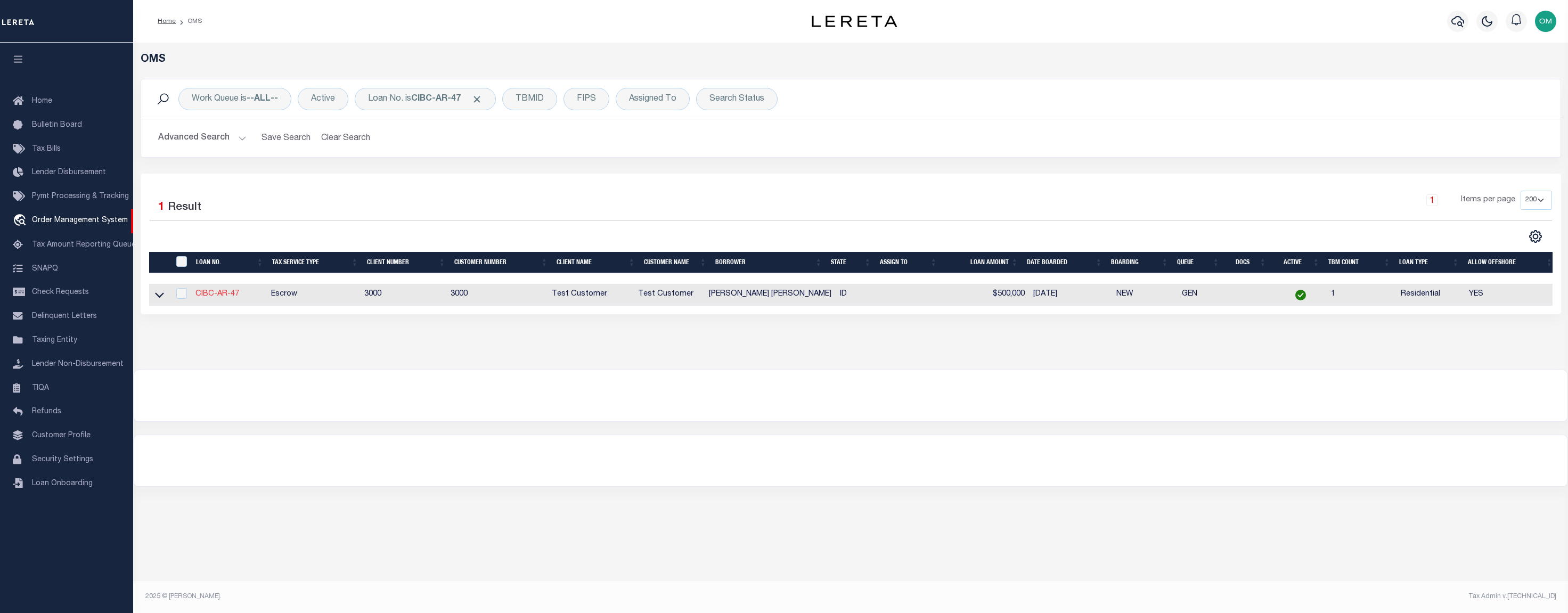
click at [238, 296] on link "CIBC-AR-47" at bounding box center [217, 294] width 44 height 8
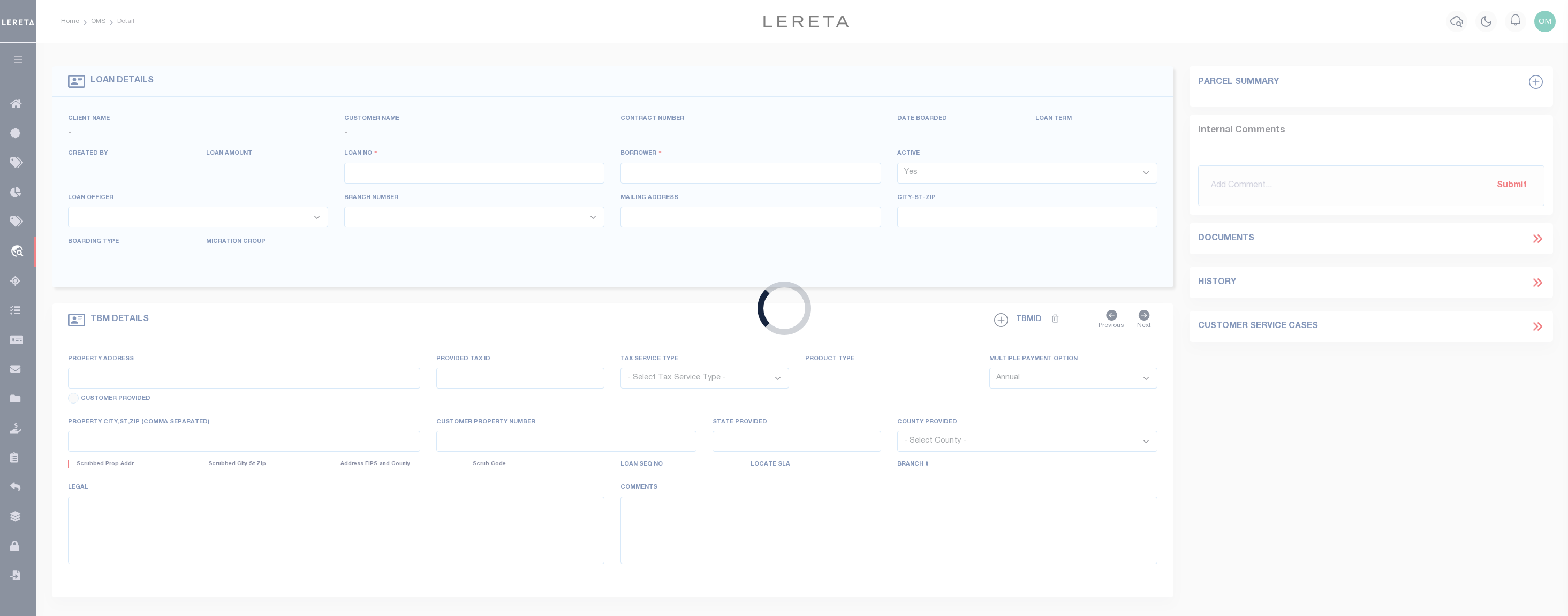
click at [240, 297] on div "Loading..." at bounding box center [784, 308] width 1568 height 616
type input "CIBC-AR-47"
type input "[PERSON_NAME] [PERSON_NAME]"
select select
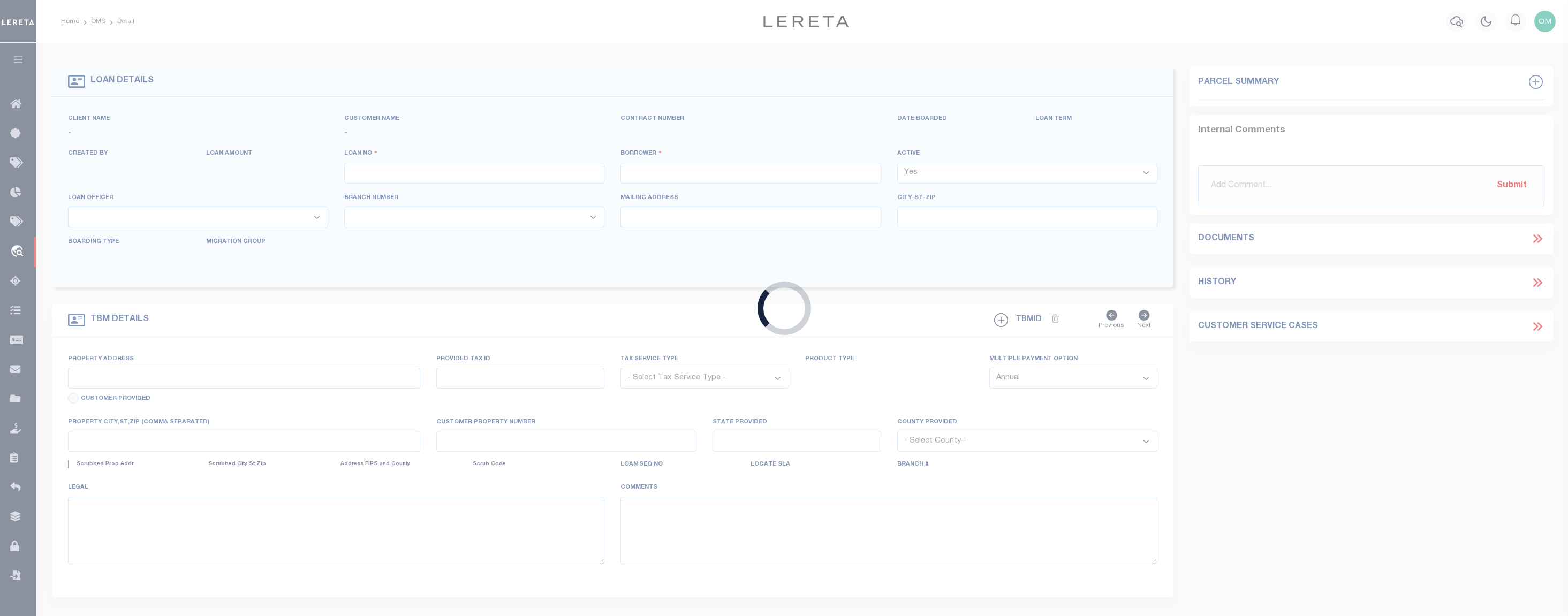
type input "06/03/2025"
select select "200"
select select "10"
select select "Escrow"
type input "[STREET_ADDRESS][PERSON_NAME]"
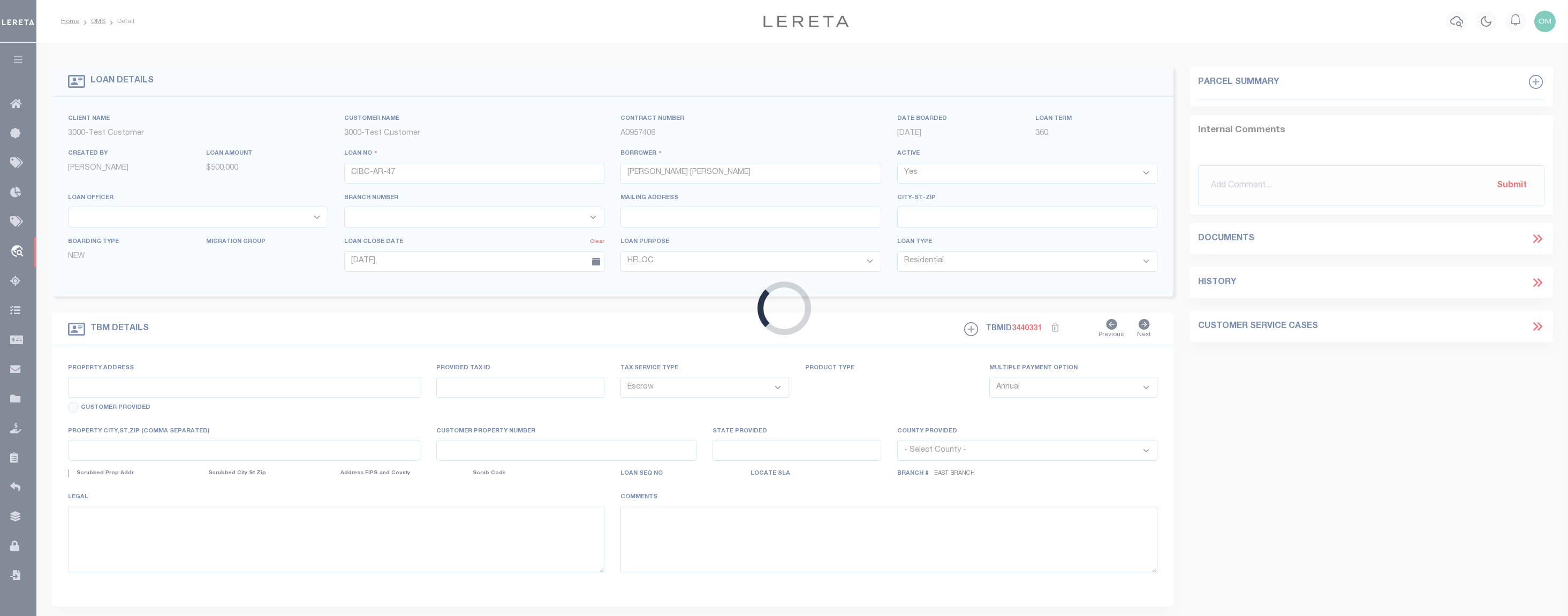
type input "1111"
select select
type input "NAMPA ID 83686-5795"
type input "11145"
type input "ID"
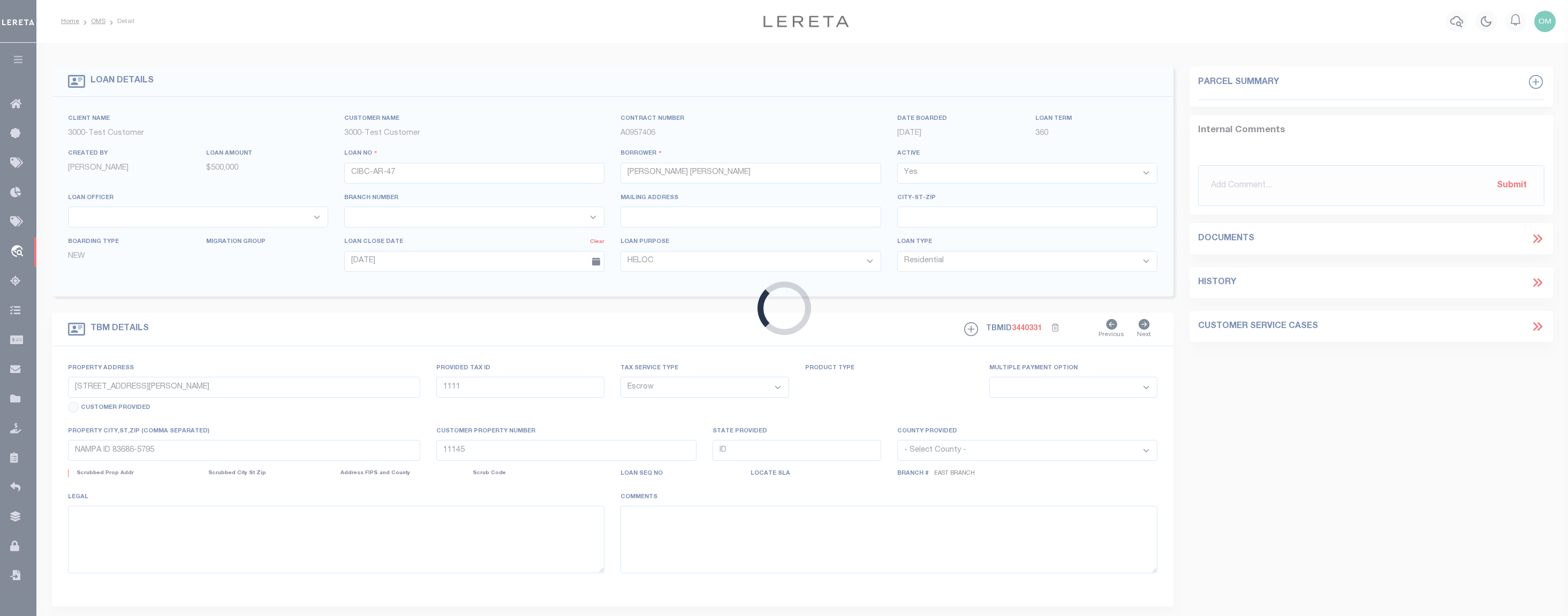
select select "127536"
select select "25316"
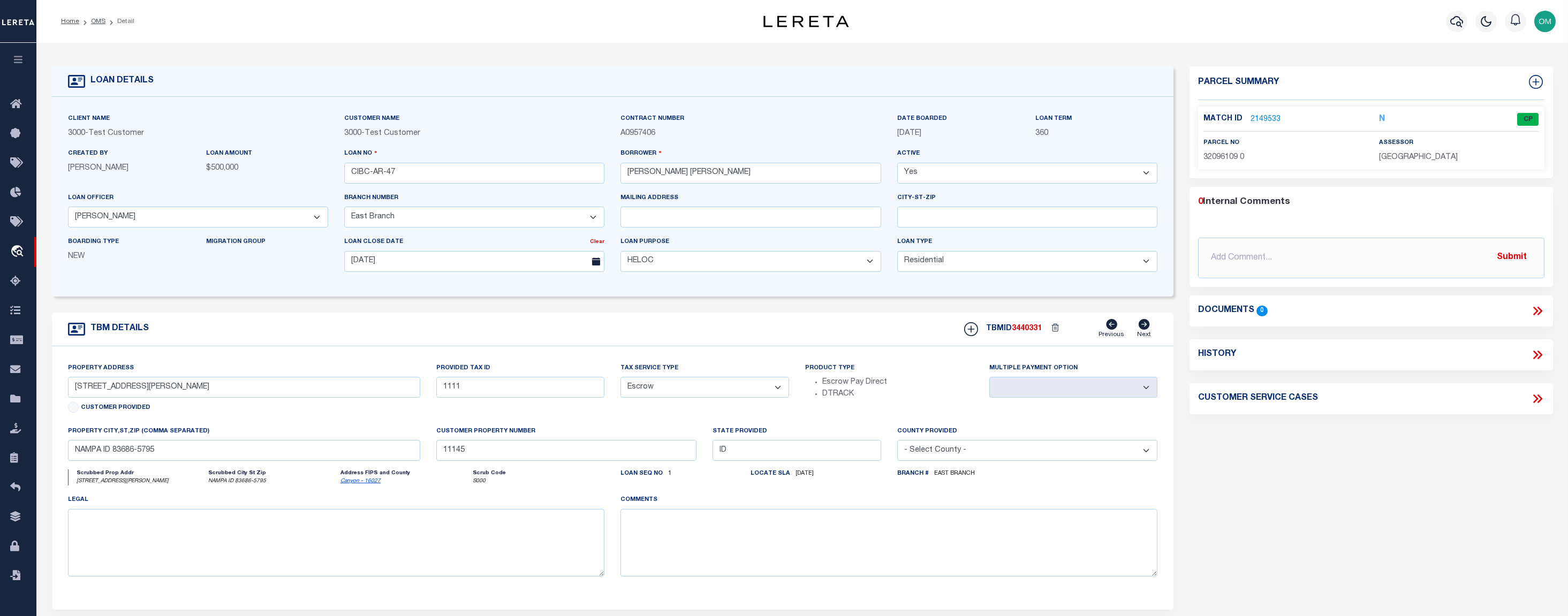
click at [1253, 116] on link "2149533" at bounding box center [1266, 119] width 30 height 11
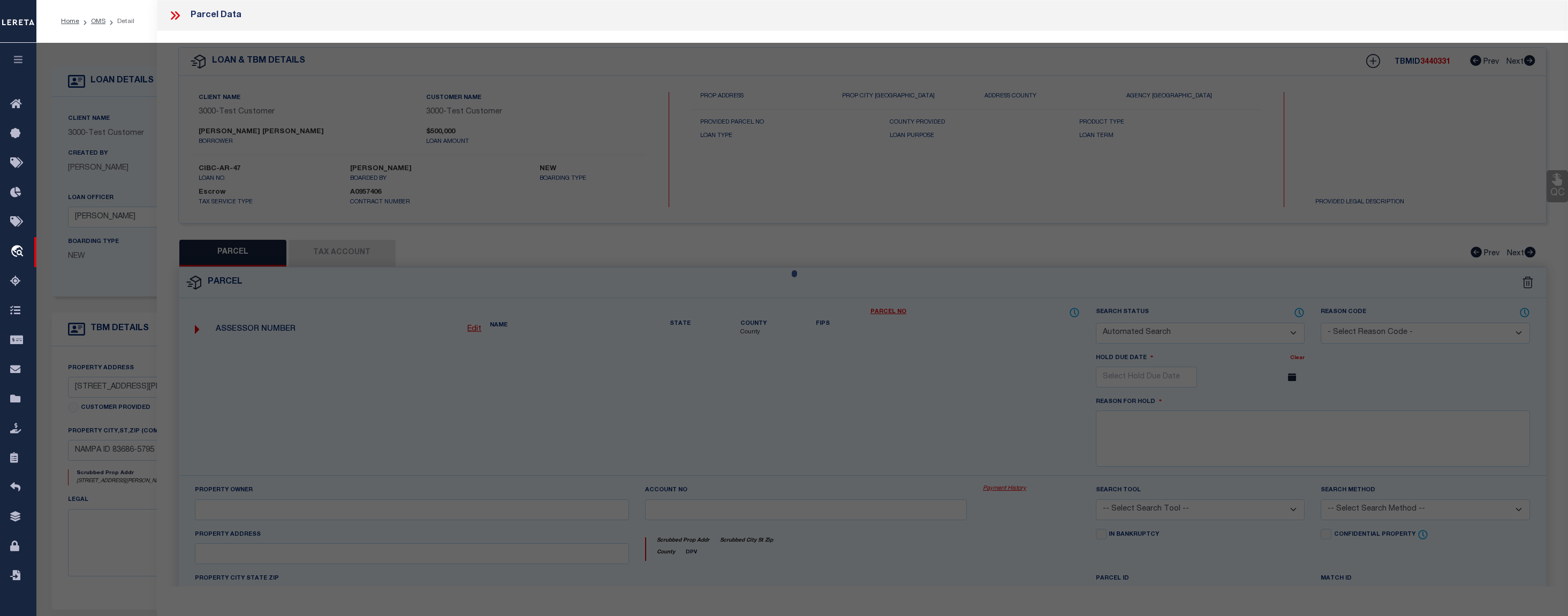
checkbox input "false"
select select "CP"
select select "ACT"
type input "LOPEZ,JOHN ANTHONY"
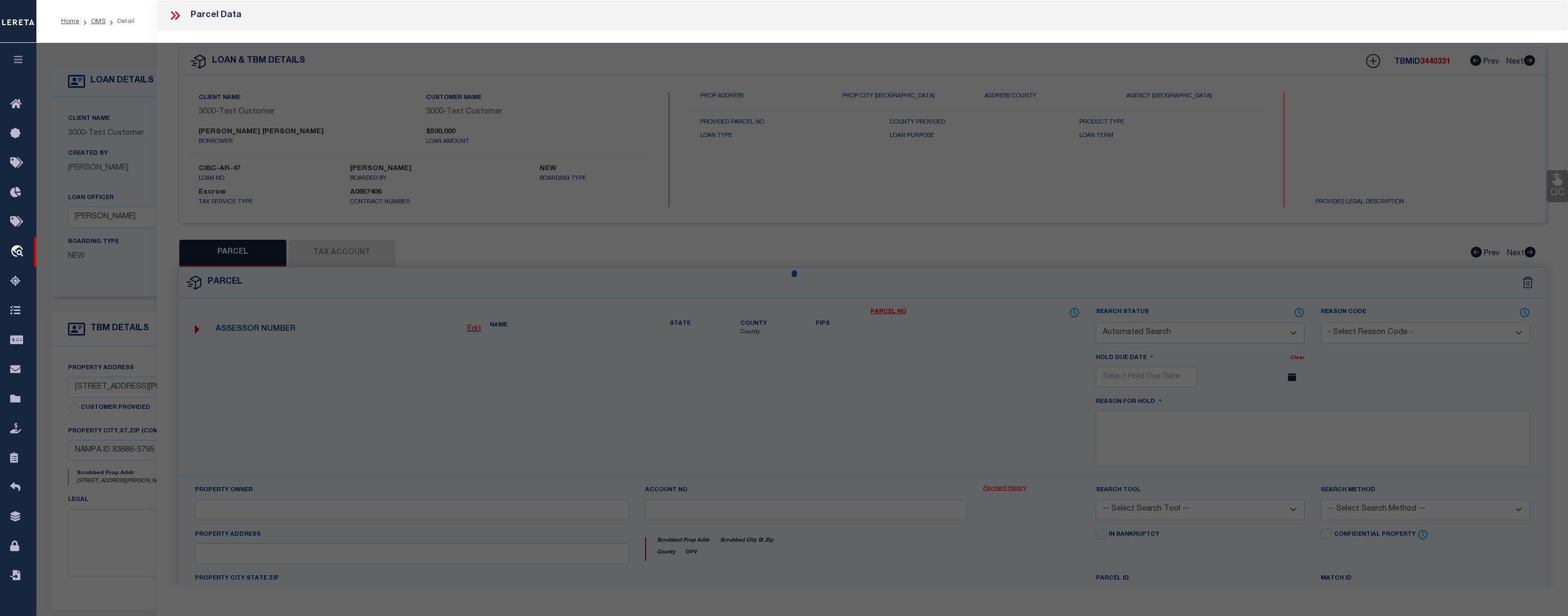
select select "ATL"
select select "ADD"
type input "[STREET_ADDRESS][PERSON_NAME]"
type input "NAMPA, ID 83686"
type textarea "32-3N-2W [PERSON_NAME] POINTE NO 1 LT 10 BLK 1"
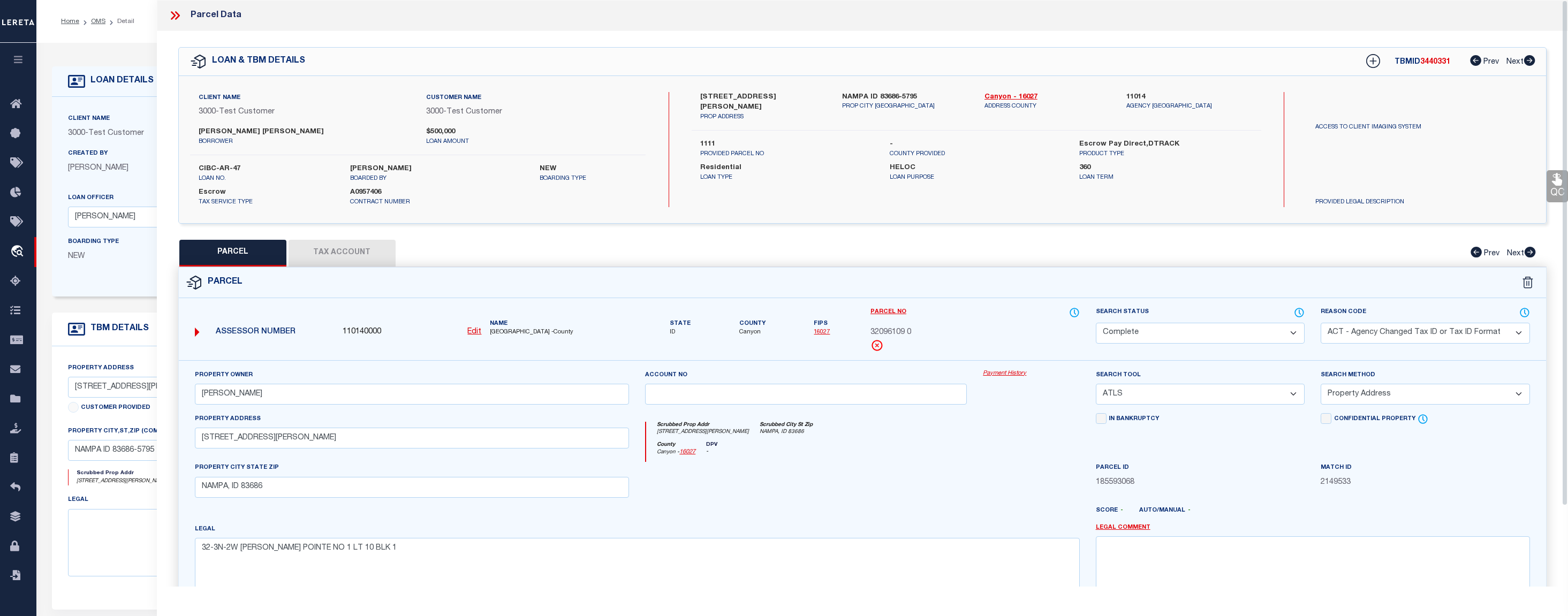
click at [333, 253] on button "Tax Account" at bounding box center [341, 252] width 107 height 26
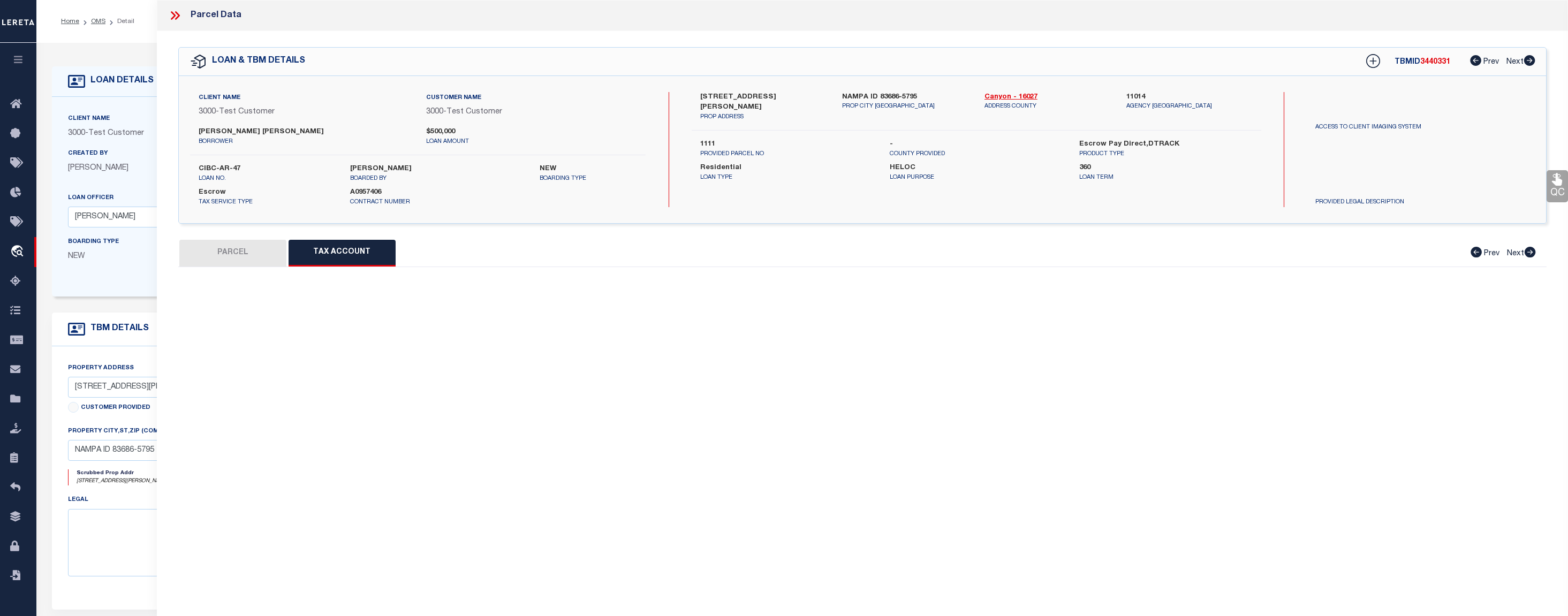
select select "100"
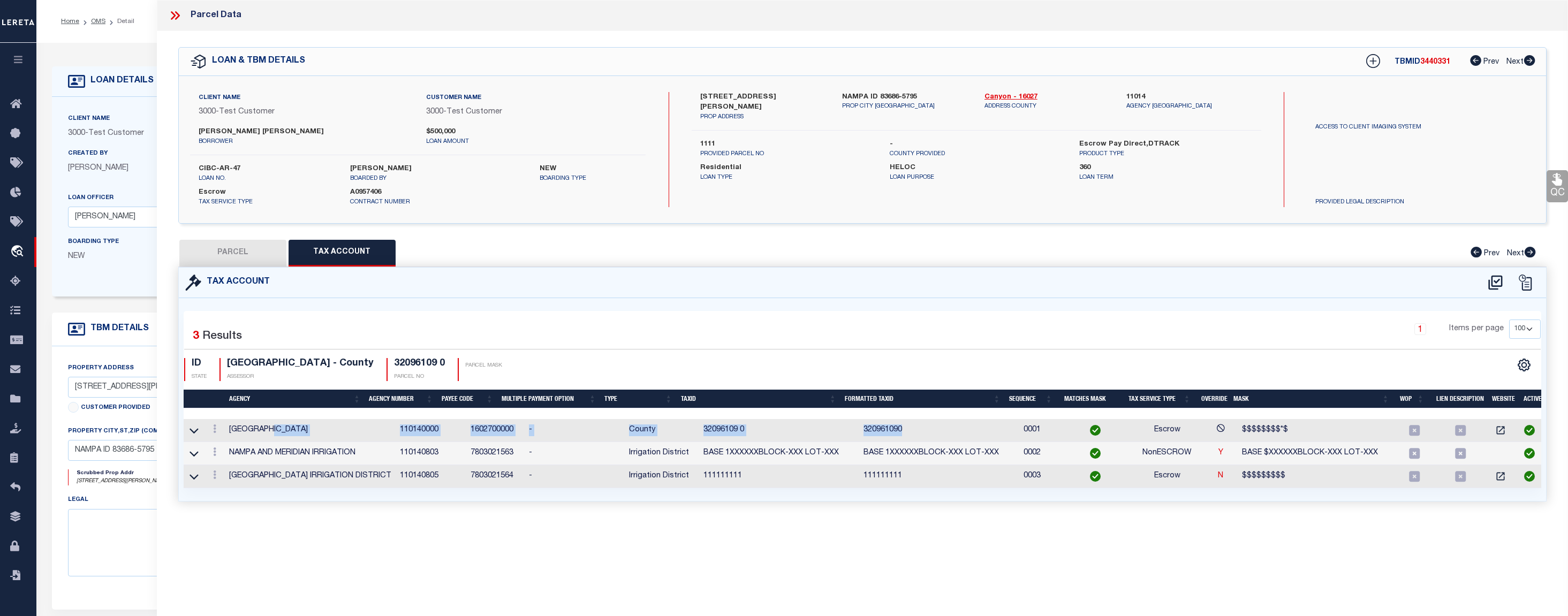
drag, startPoint x: 340, startPoint y: 431, endPoint x: 883, endPoint y: 420, distance: 543.1
click at [883, 420] on tr "CANYON COUNTY 110140000 1602700000 - County 32096109 0 320961090 0001 Escrow $$…" at bounding box center [865, 431] width 1363 height 23
click at [296, 453] on td "NAMPA AND MERIDIAN IRRIGATION" at bounding box center [310, 454] width 171 height 23
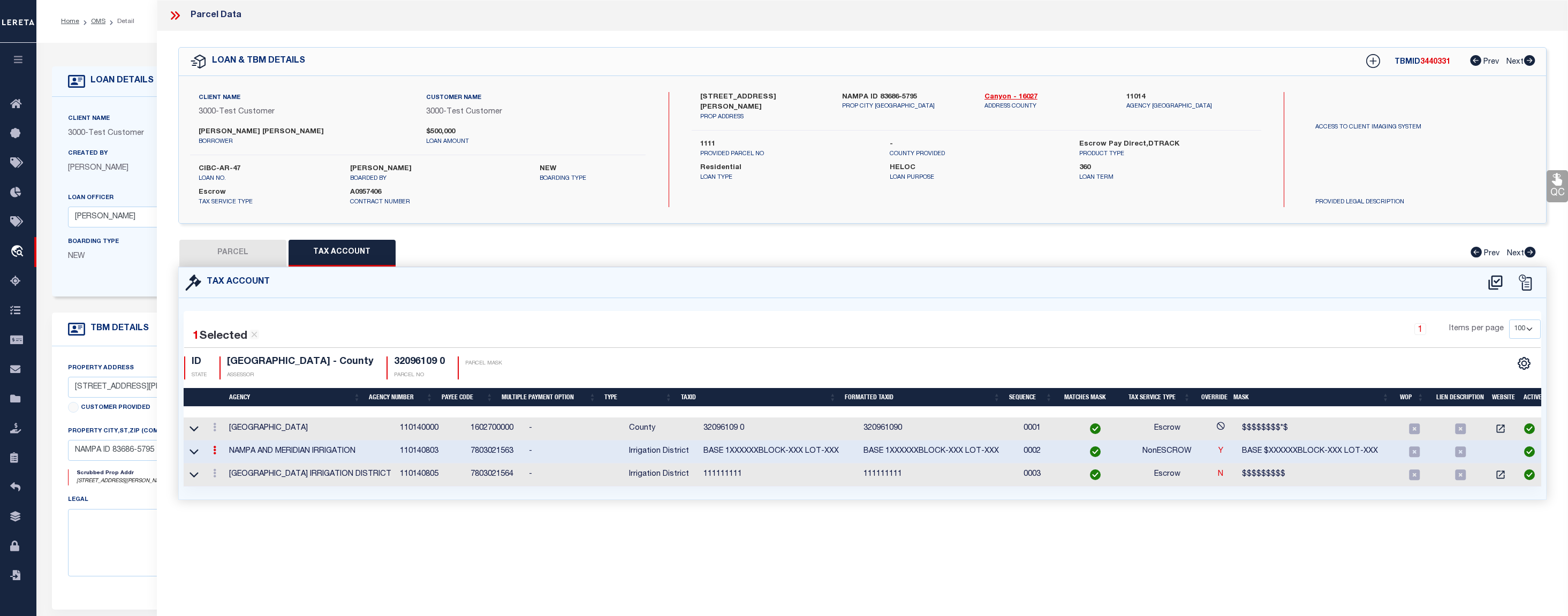
click at [173, 15] on icon at bounding box center [173, 15] width 5 height 9
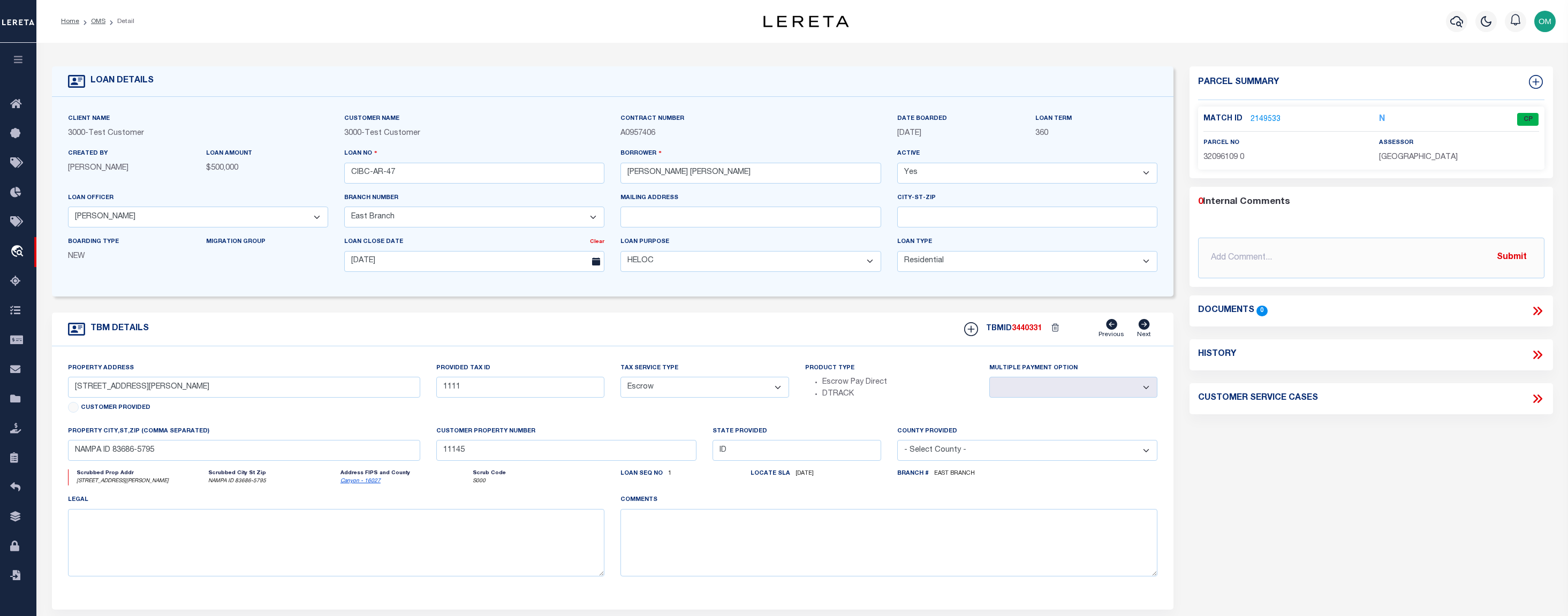
click at [1263, 119] on link "2149533" at bounding box center [1266, 119] width 30 height 11
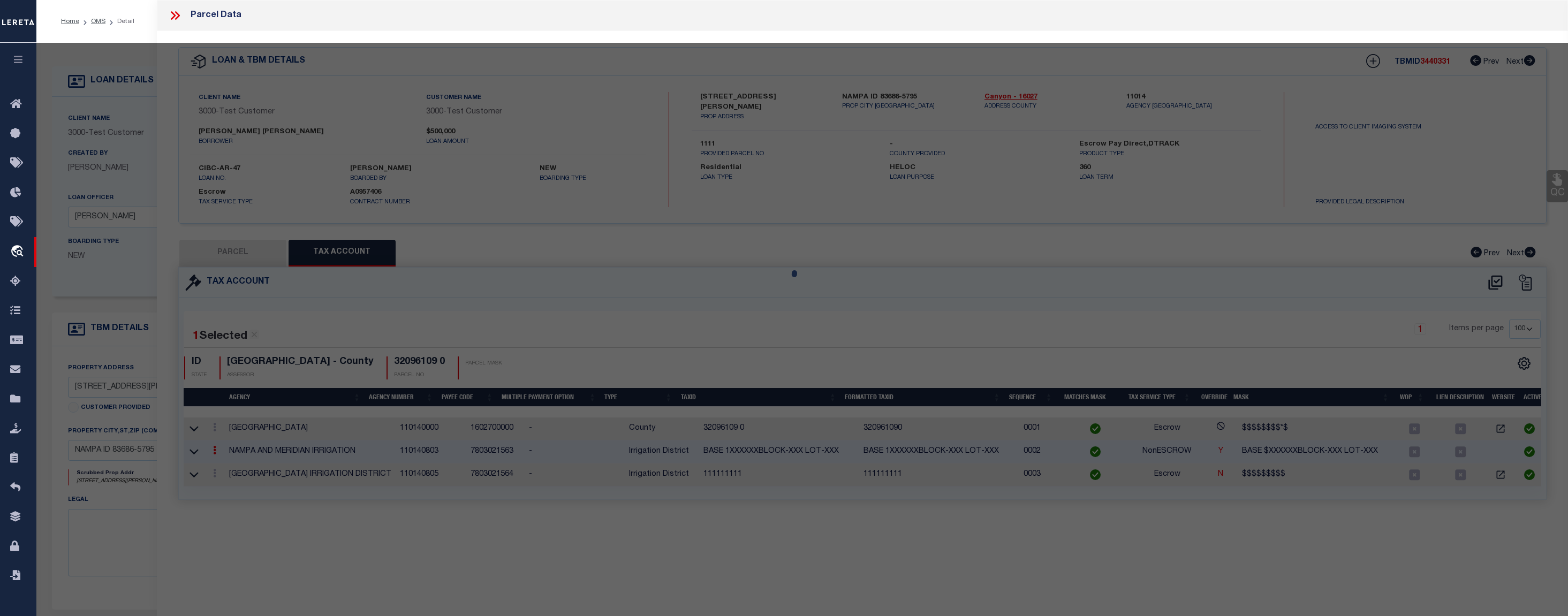
select select "AS"
select select
checkbox input "false"
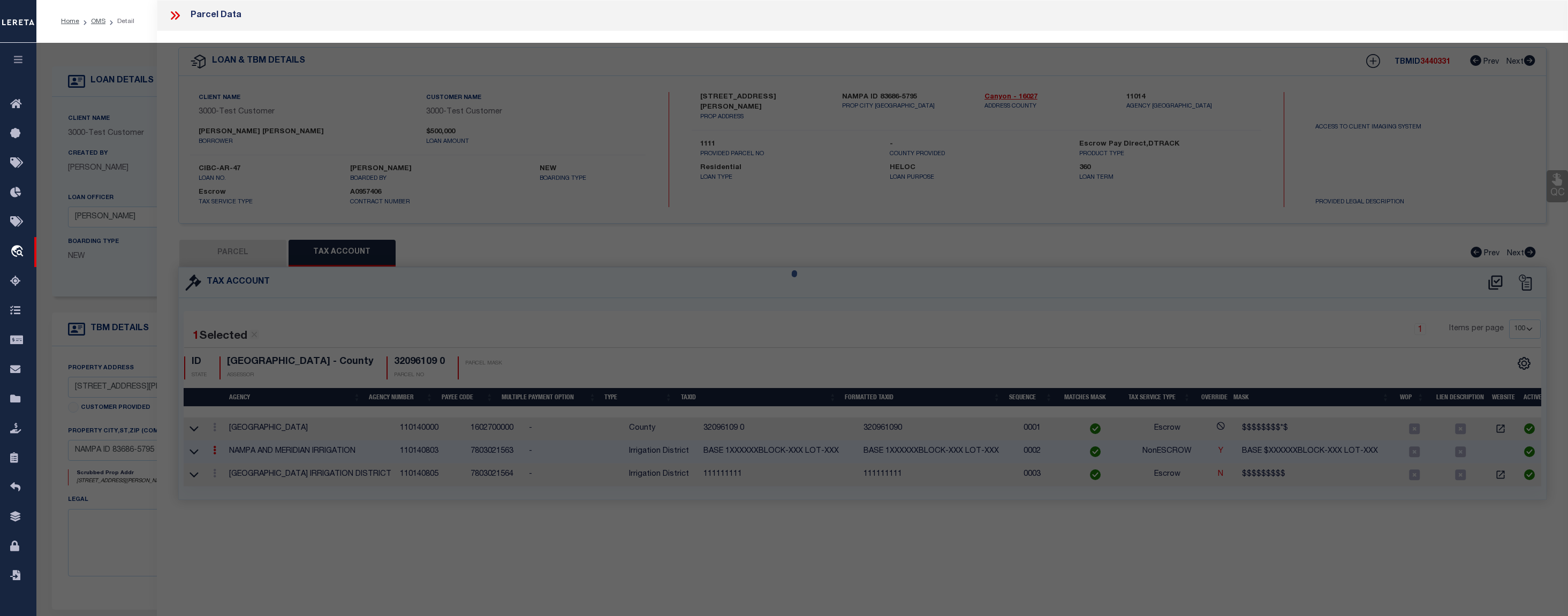
checkbox input "false"
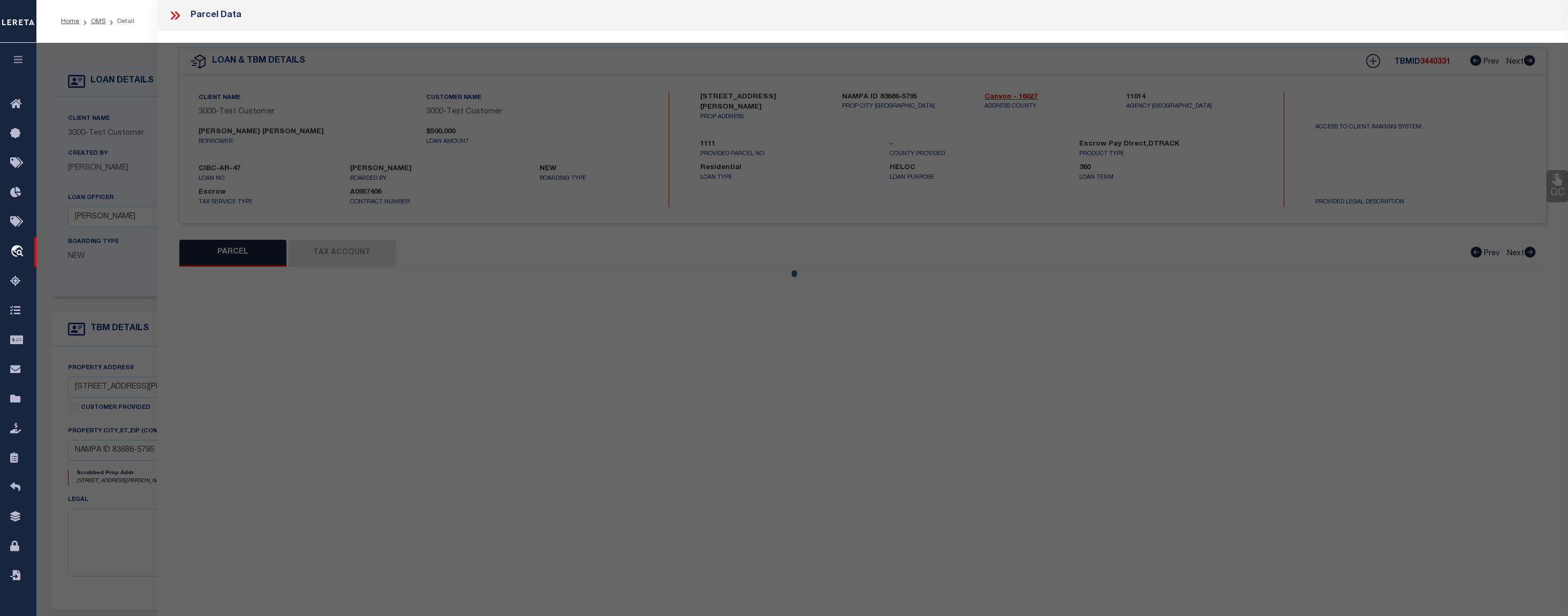
select select "CP"
select select "ACT"
type input "LOPEZ,JOHN ANTHONY"
select select "ATL"
select select "ADD"
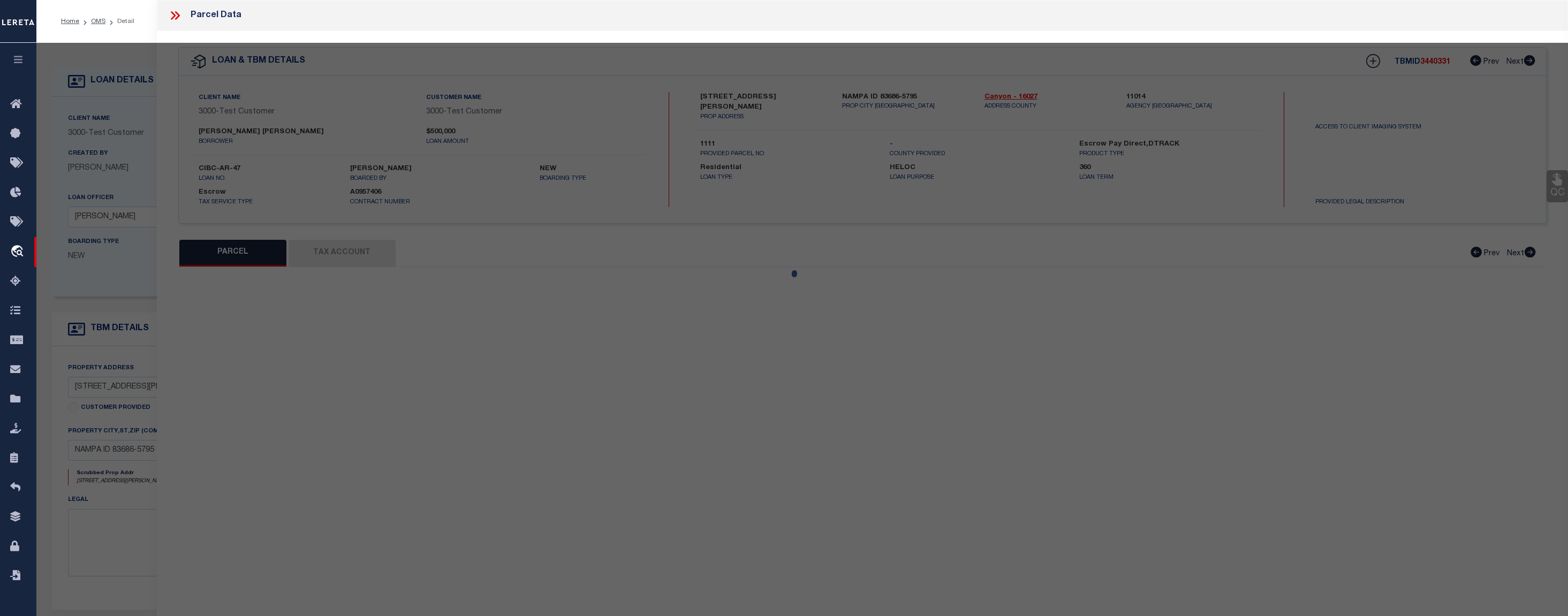
type input "[STREET_ADDRESS][PERSON_NAME]"
type input "NAMPA, ID 83686"
type textarea "32-3N-2W [PERSON_NAME] POINTE NO 1 LT 10 BLK 1"
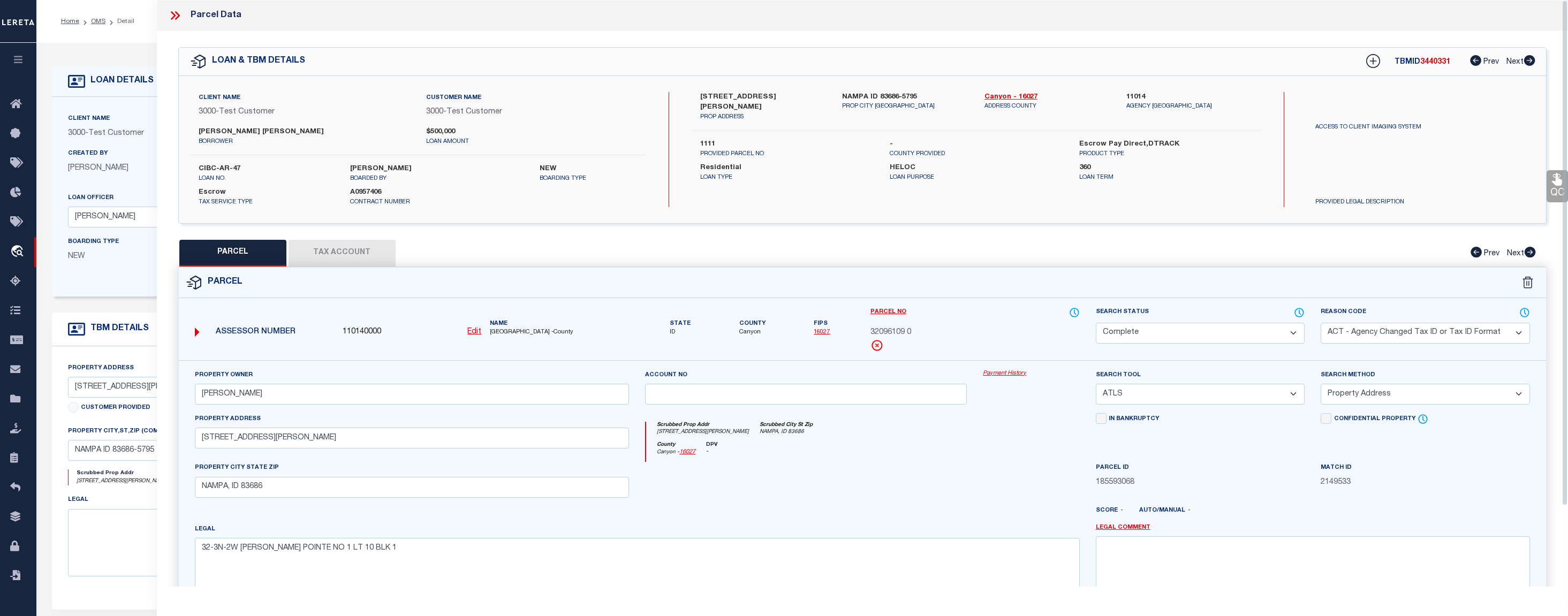
click at [351, 244] on button "Tax Account" at bounding box center [341, 252] width 107 height 26
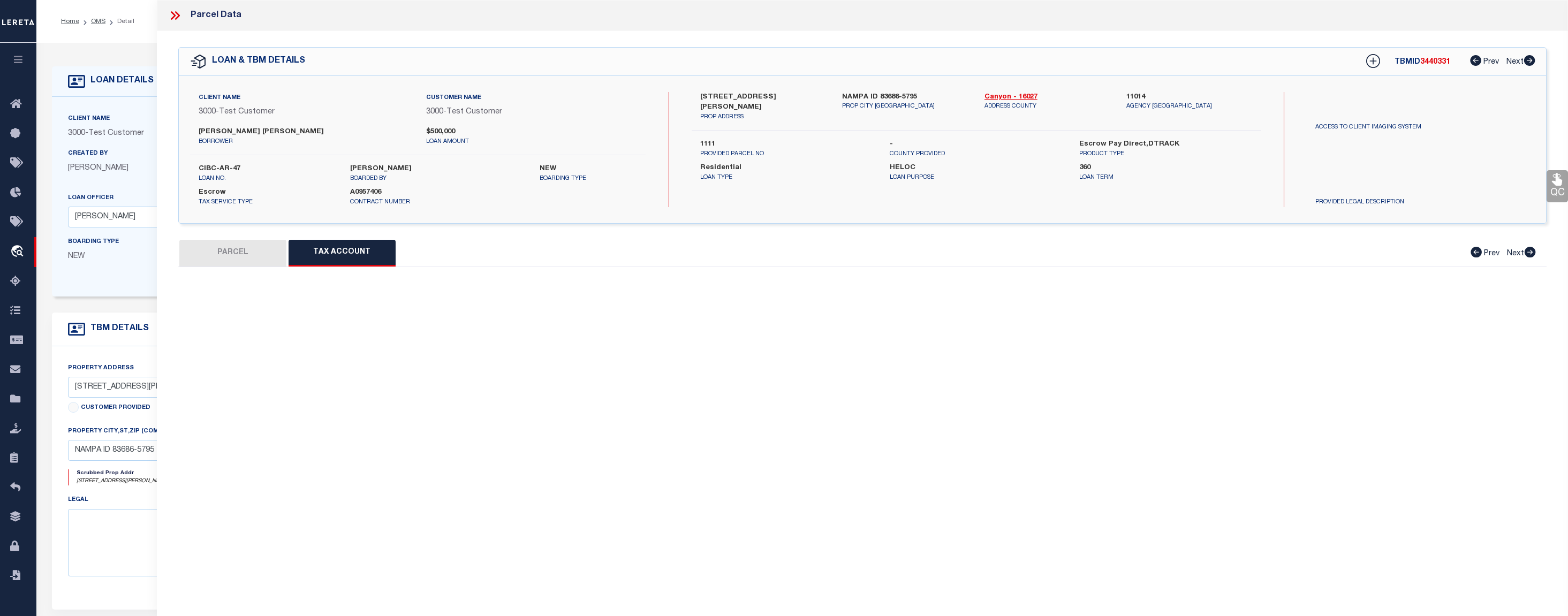
select select "100"
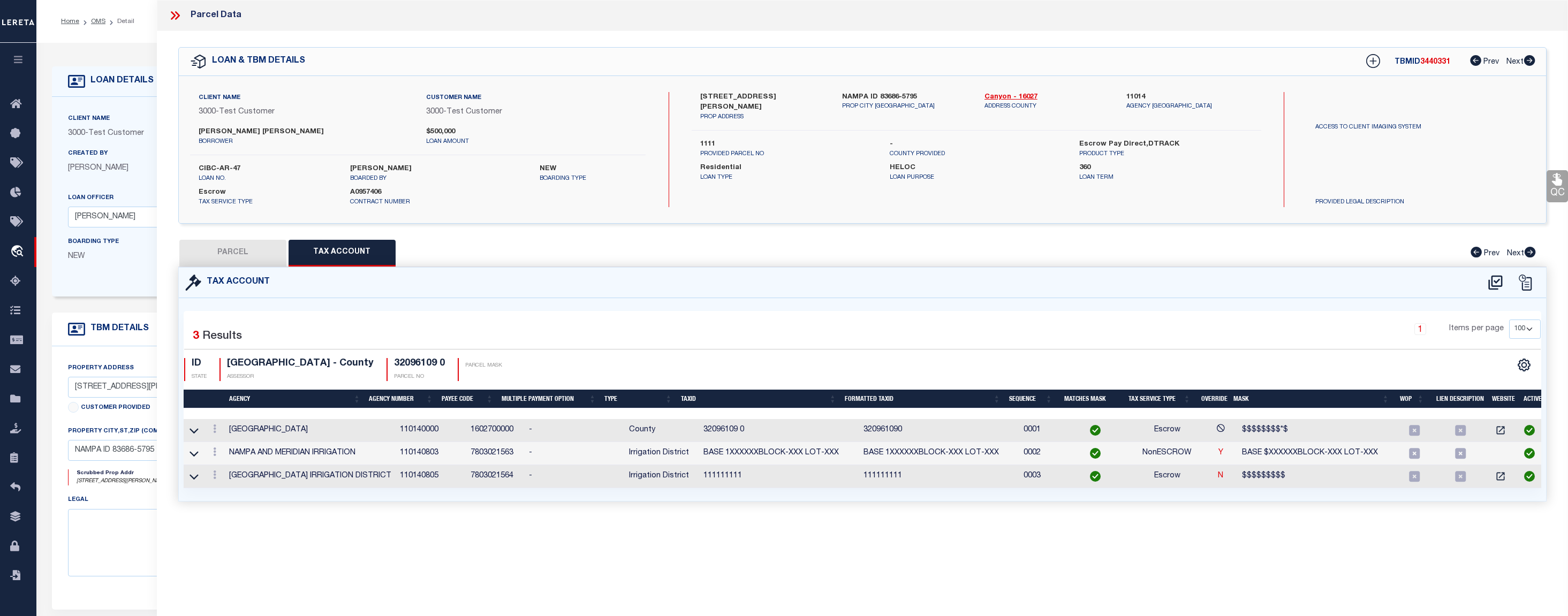
drag, startPoint x: 1126, startPoint y: 451, endPoint x: 1153, endPoint y: 449, distance: 27.1
click at [1131, 450] on td "NonESCROW" at bounding box center [1167, 454] width 73 height 23
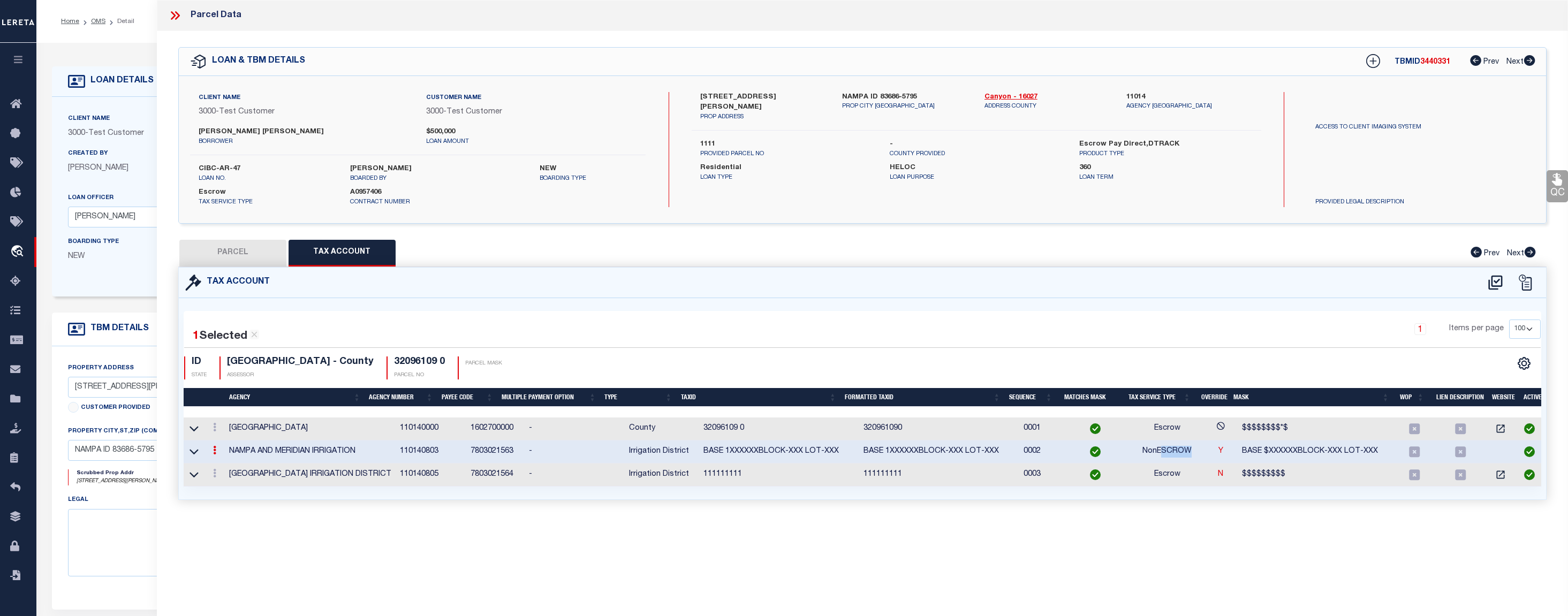
drag, startPoint x: 1153, startPoint y: 449, endPoint x: 1185, endPoint y: 449, distance: 32.0
click at [1185, 449] on td "NonESCROW" at bounding box center [1167, 453] width 73 height 23
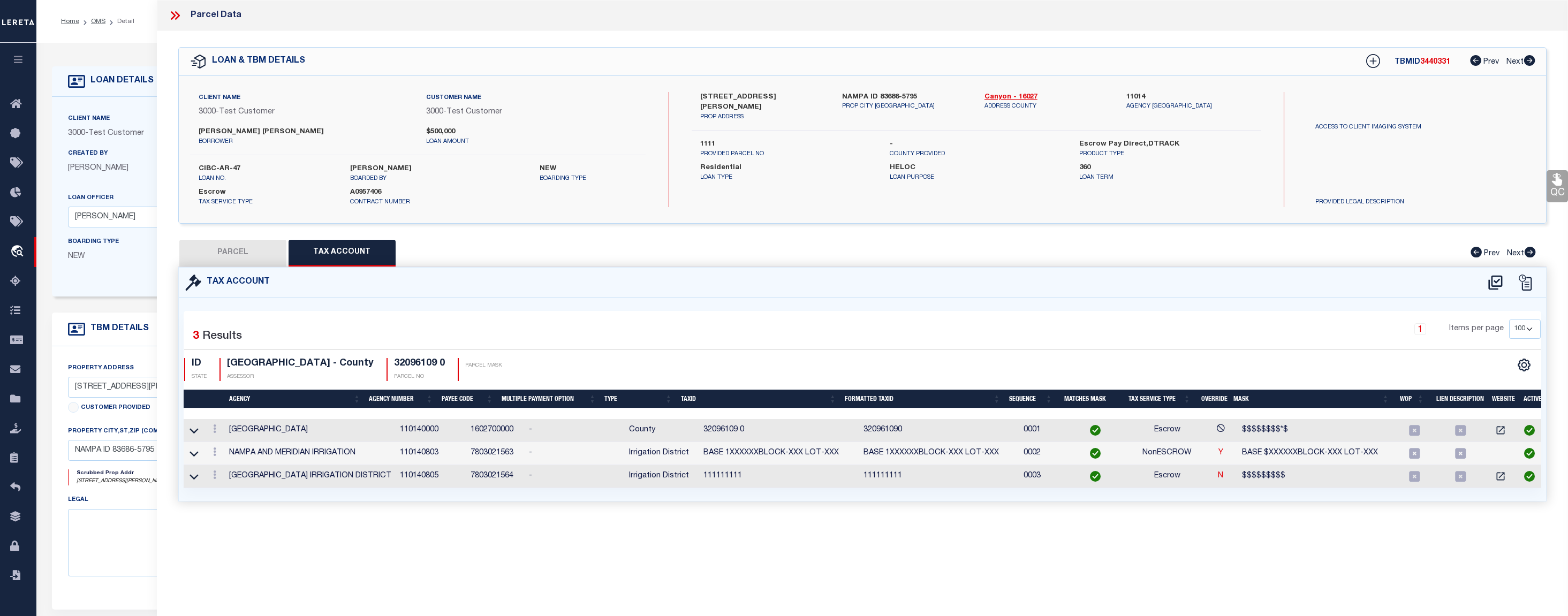
click at [467, 431] on td "1602700000" at bounding box center [496, 431] width 59 height 23
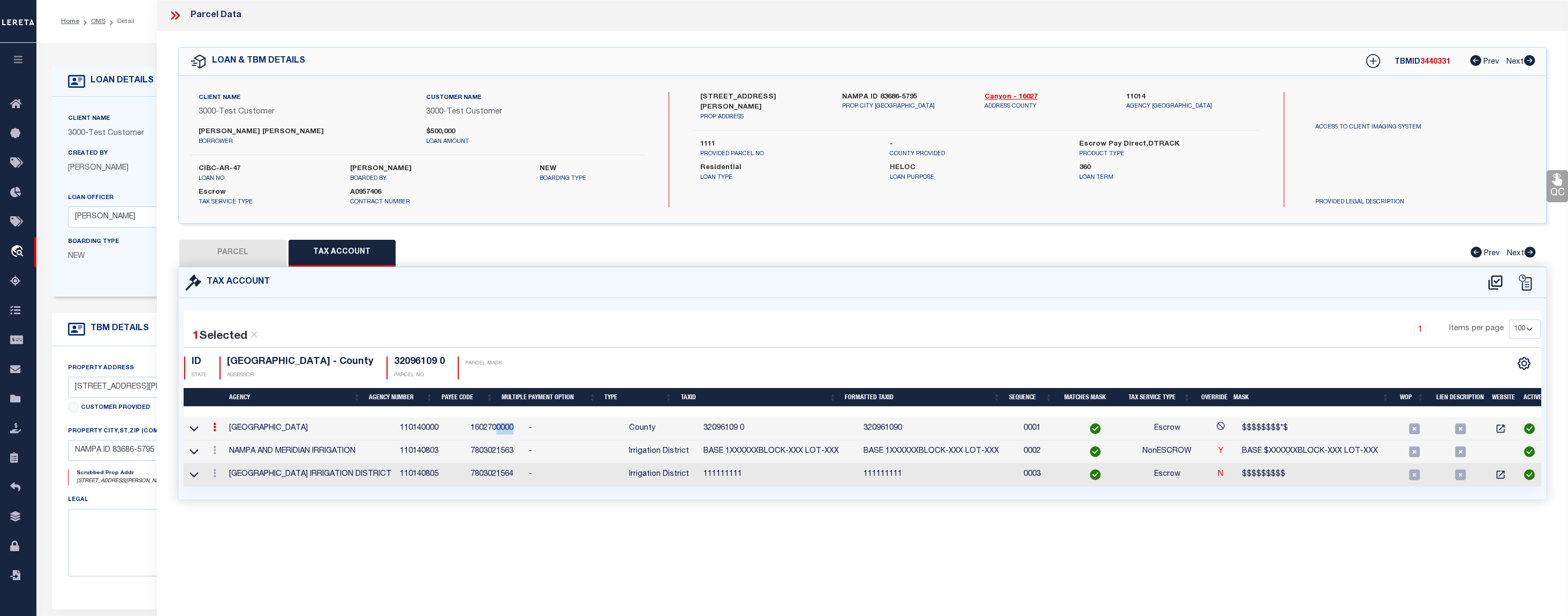
click at [485, 429] on td "1602700000" at bounding box center [496, 429] width 59 height 23
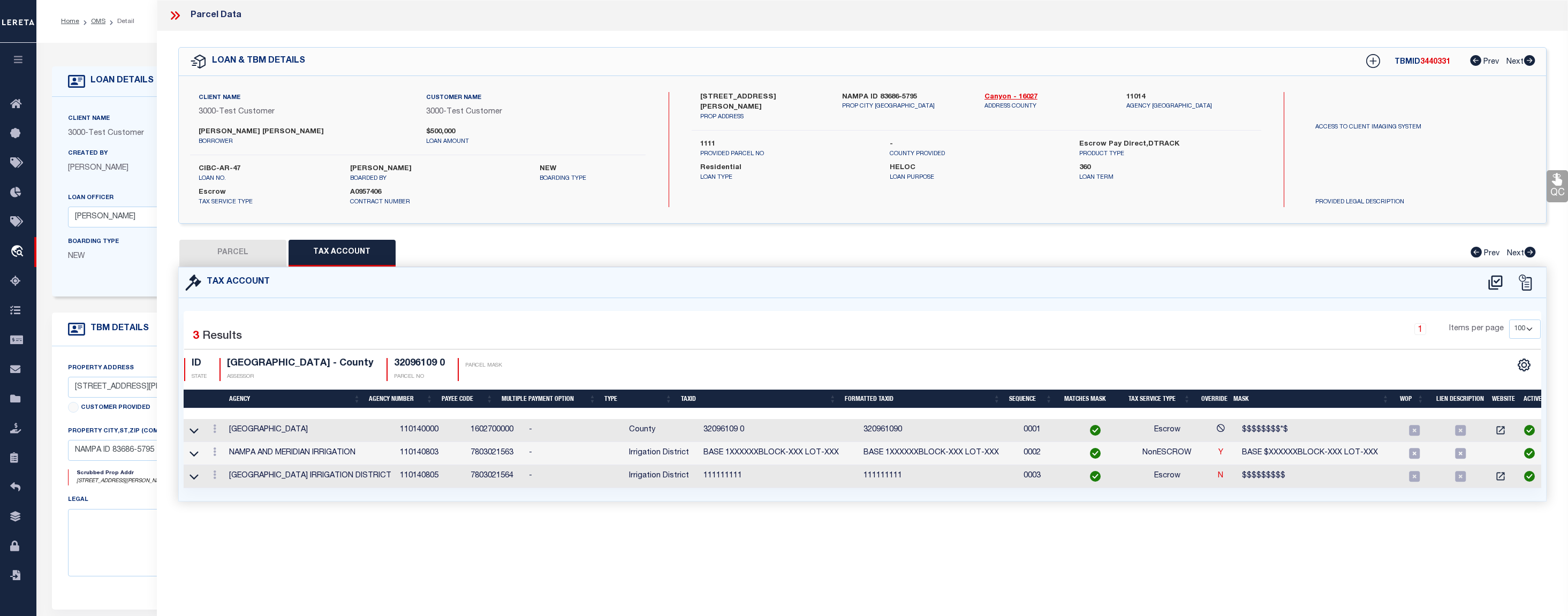
click at [594, 555] on div "Parcel Data QC QC QC - Select Status - Ready to QC" at bounding box center [862, 293] width 1411 height 587
click at [246, 249] on button "PARCEL" at bounding box center [232, 252] width 107 height 26
select select "AS"
select select
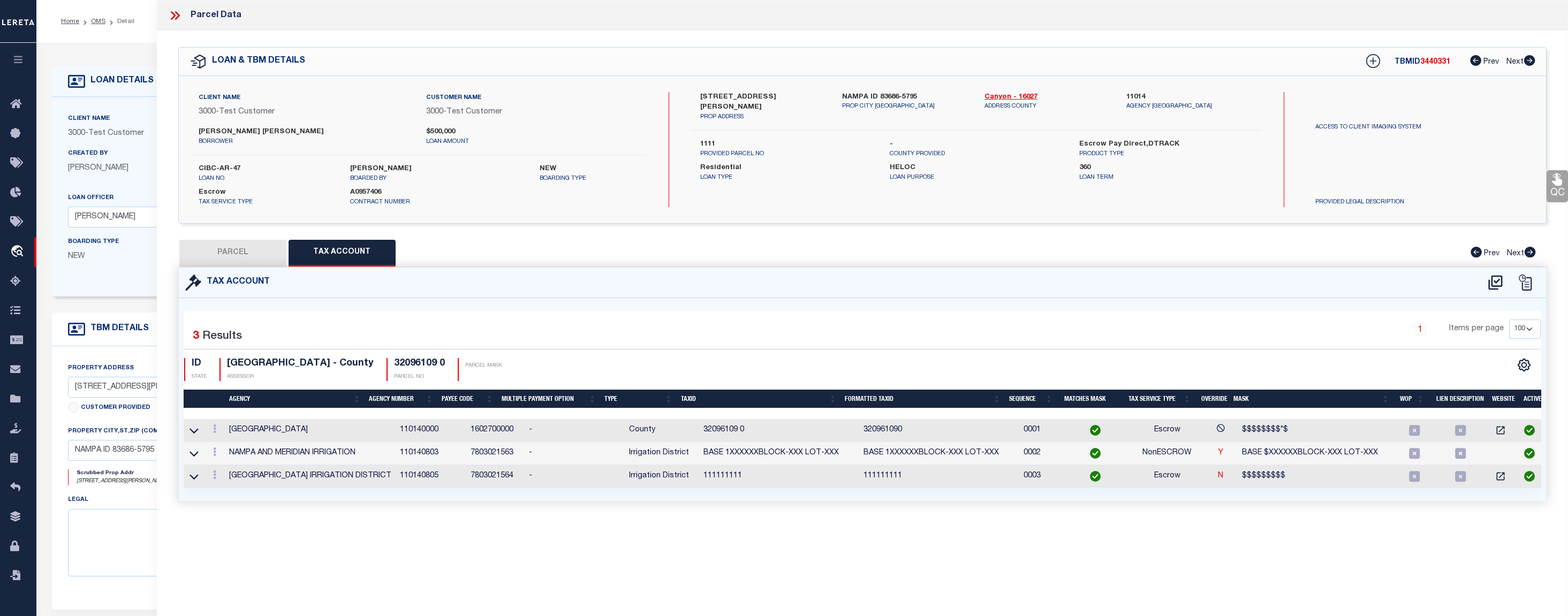
select select
checkbox input "false"
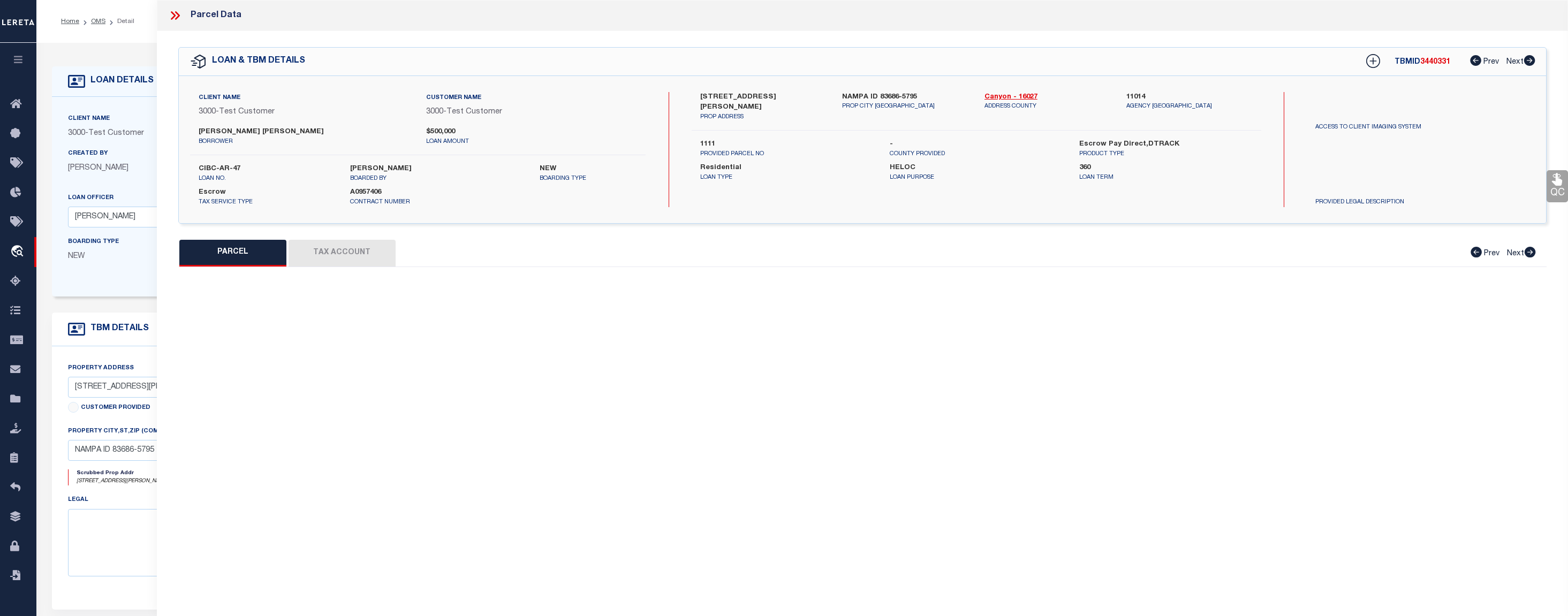
select select "CP"
select select "ACT"
type input "LOPEZ,JOHN ANTHONY"
select select "ATL"
select select "ADD"
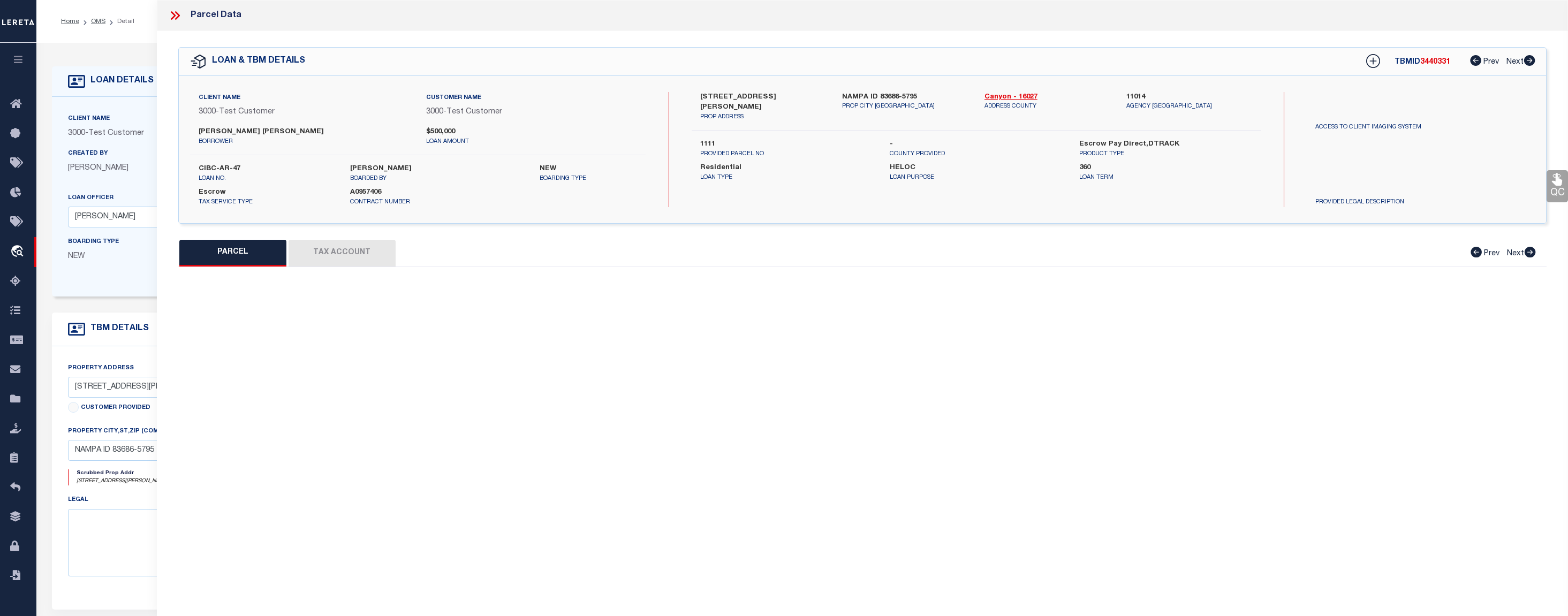
type input "[STREET_ADDRESS][PERSON_NAME]"
type input "NAMPA, ID 83686"
type textarea "32-3N-2W [PERSON_NAME] POINTE NO 1 LT 10 BLK 1"
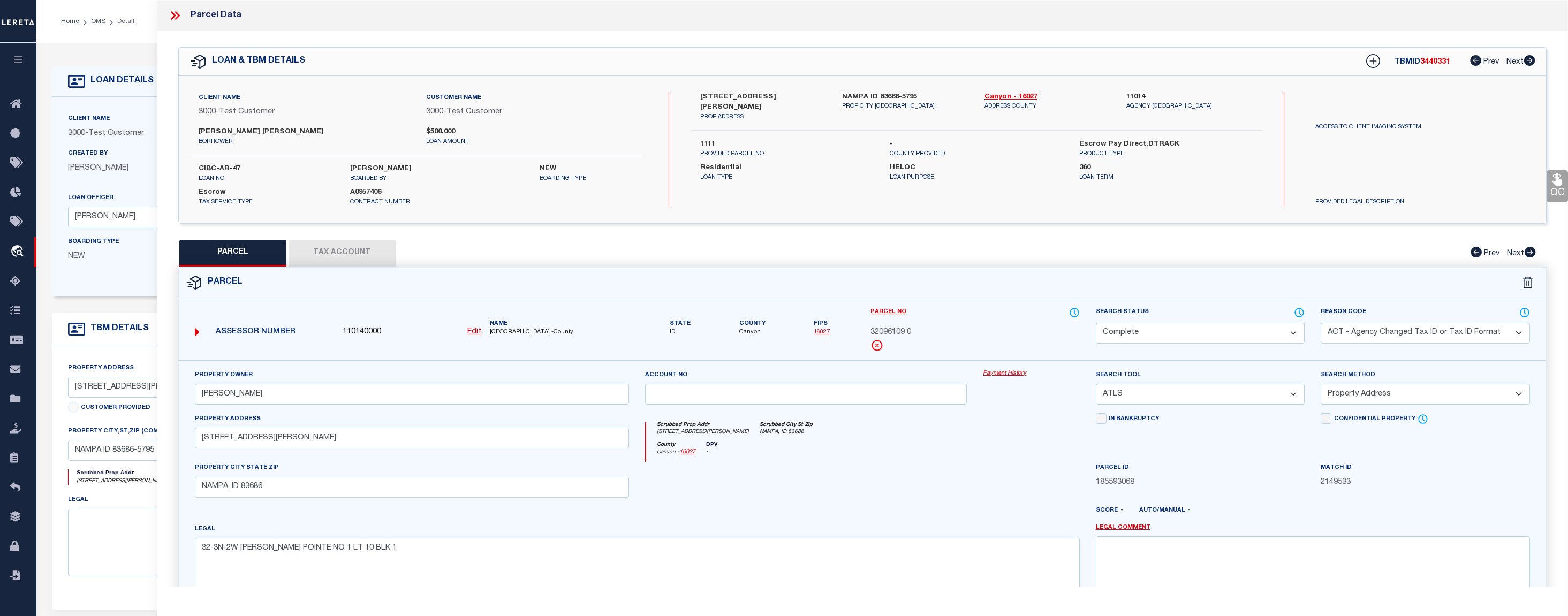
click at [1005, 371] on link "Payment History" at bounding box center [1031, 374] width 97 height 9
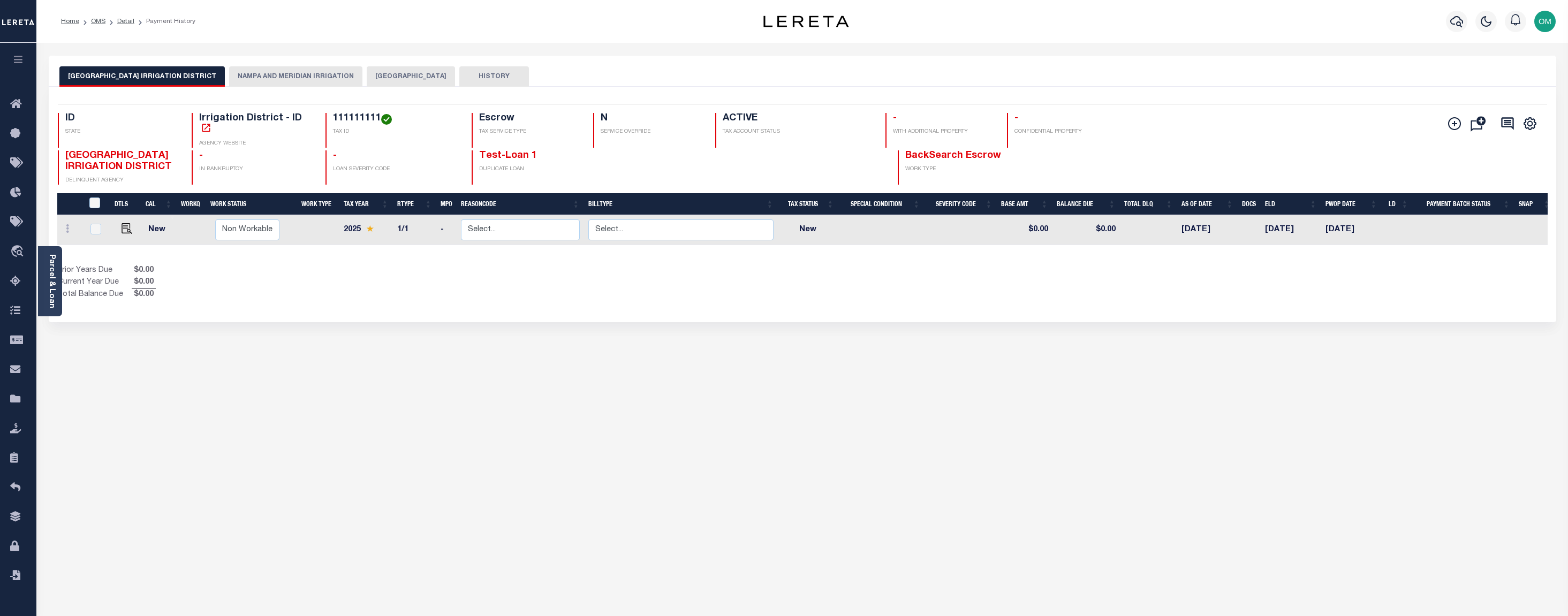
click at [252, 74] on button "NAMPA AND MERIDIAN IRRIGATION" at bounding box center [295, 76] width 133 height 21
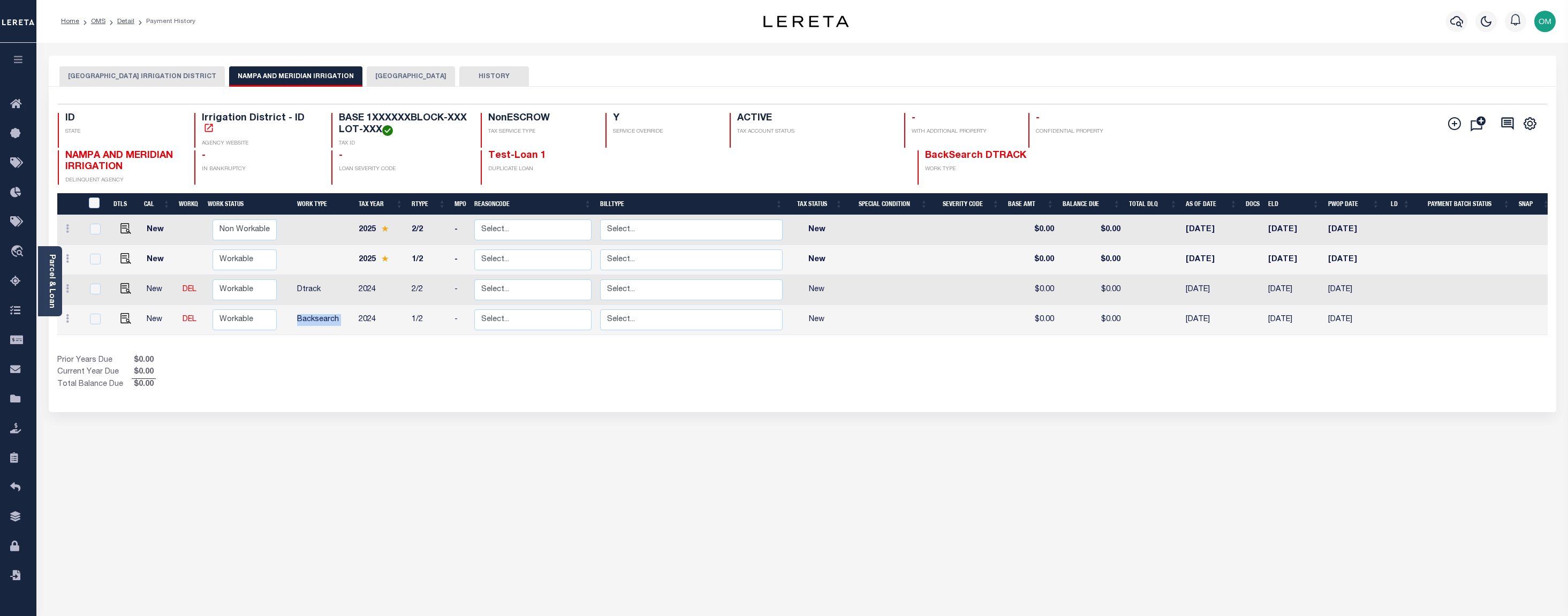
drag, startPoint x: 299, startPoint y: 324, endPoint x: 359, endPoint y: 325, distance: 60.0
click at [359, 325] on tr "New DEL Non Workable Workable Backsearch 2024 1/2 - Select... Payment Reversal …" at bounding box center [806, 320] width 1498 height 30
click at [513, 157] on link "Test-Loan 1" at bounding box center [516, 155] width 58 height 10
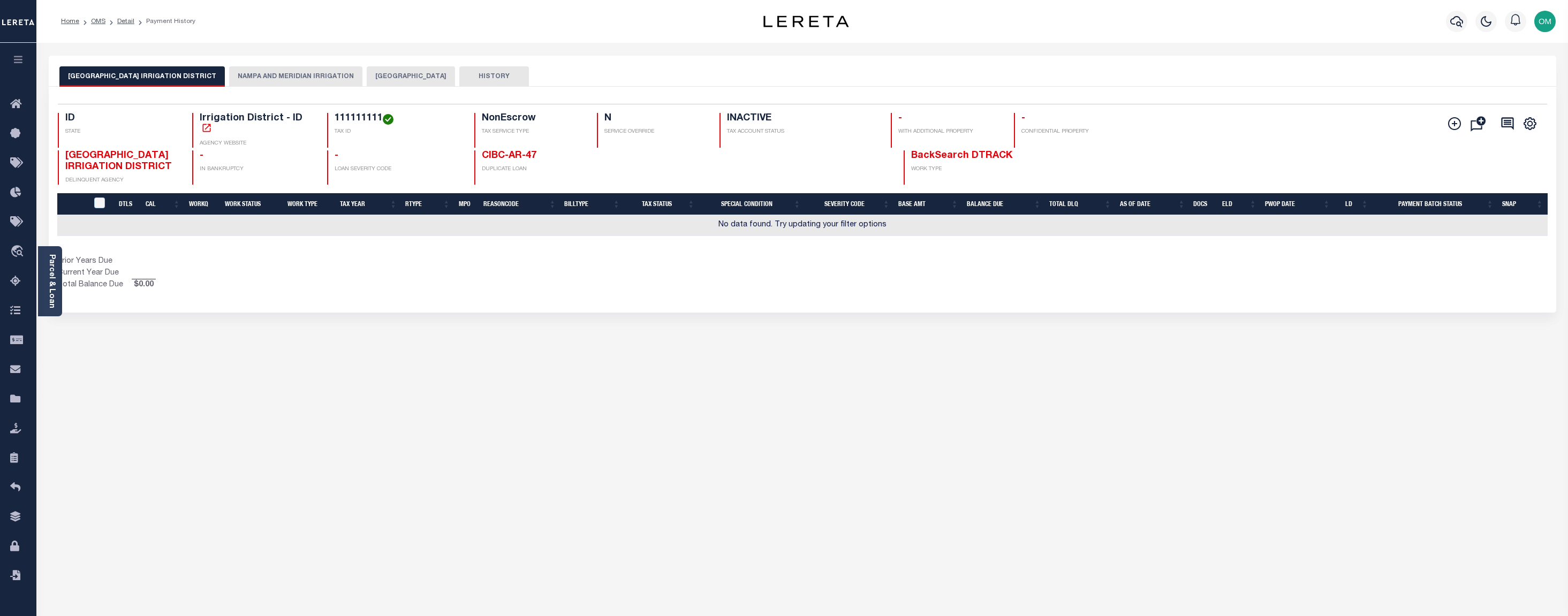
click at [224, 65] on div "[GEOGRAPHIC_DATA] IRRIGATION DISTRICT [GEOGRAPHIC_DATA] AND MERIDIAN IRRIGATION…" at bounding box center [802, 71] width 1507 height 31
click at [237, 71] on button "NAMPA AND MERIDIAN IRRIGATION" at bounding box center [295, 76] width 133 height 21
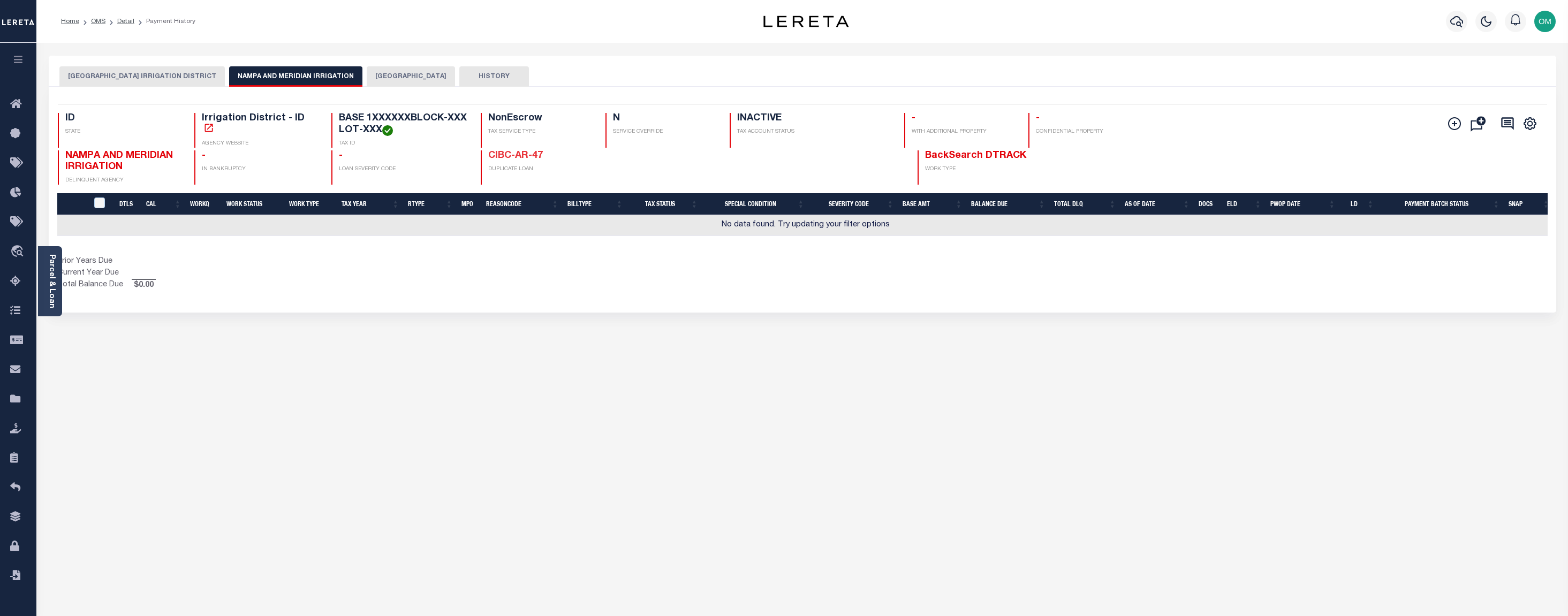
click at [515, 155] on link "CIBC-AR-47" at bounding box center [515, 155] width 55 height 10
